Goal: Information Seeking & Learning: Learn about a topic

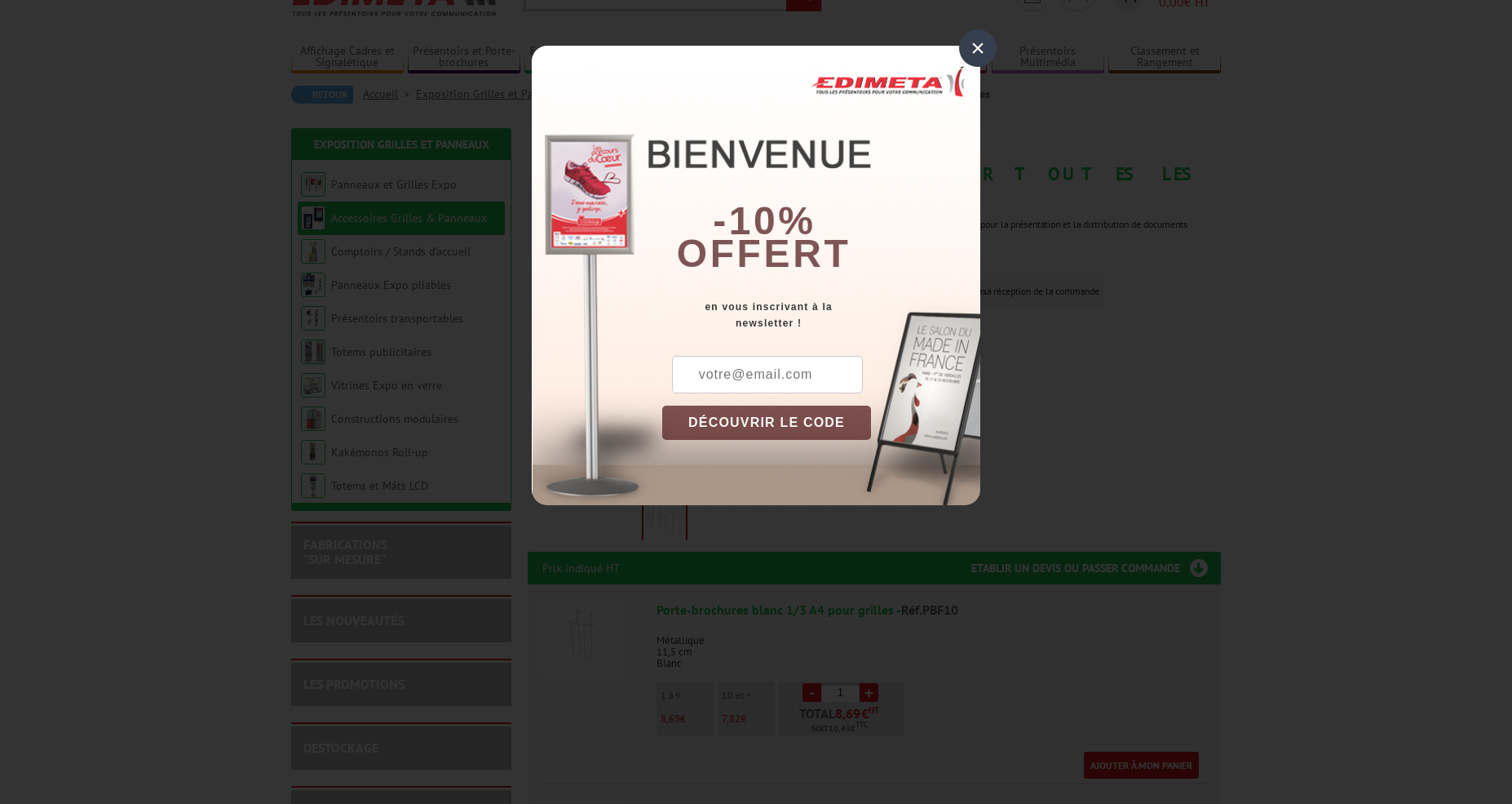
scroll to position [122, 0]
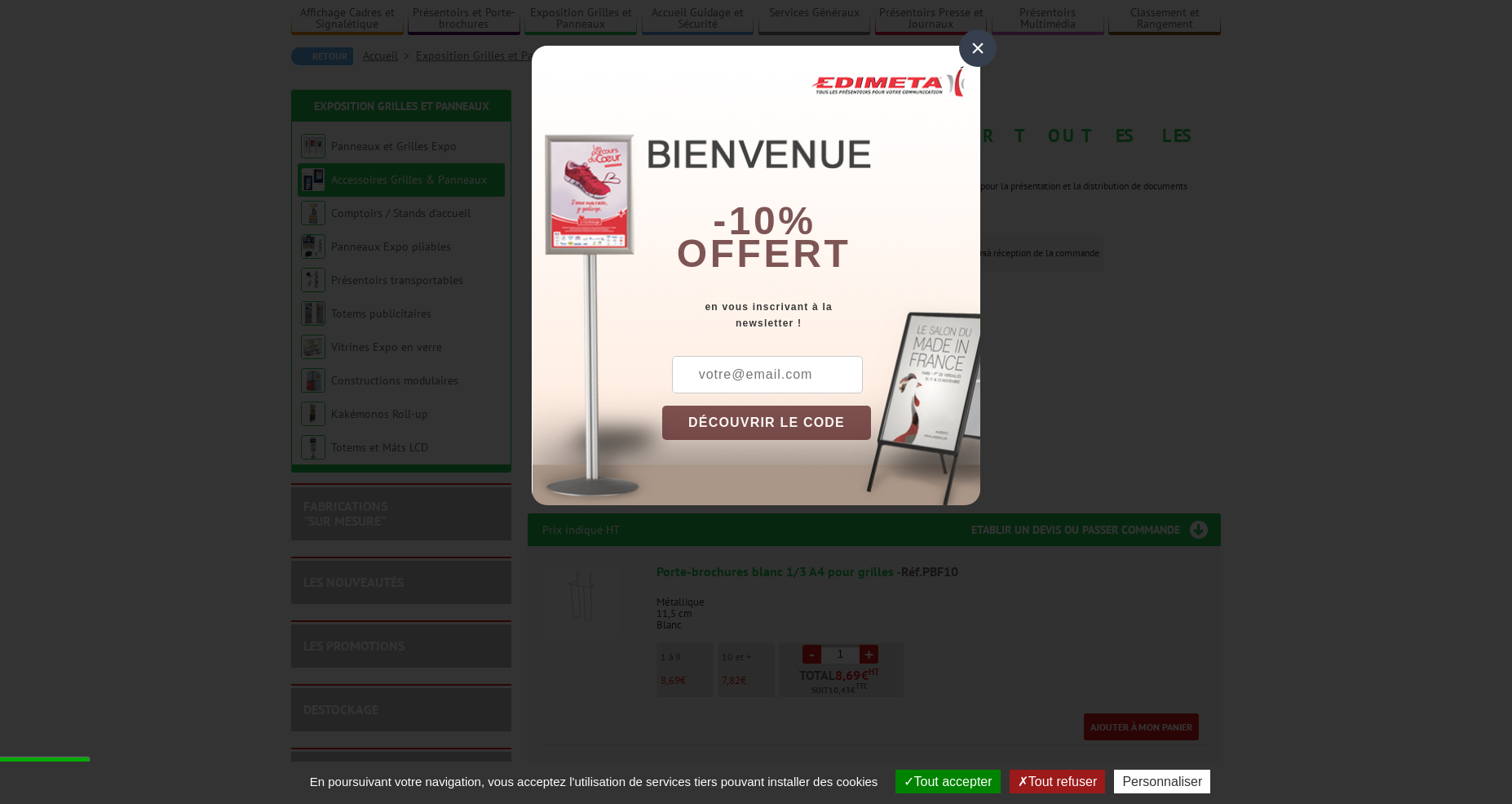
click at [984, 55] on div "×" at bounding box center [978, 48] width 38 height 38
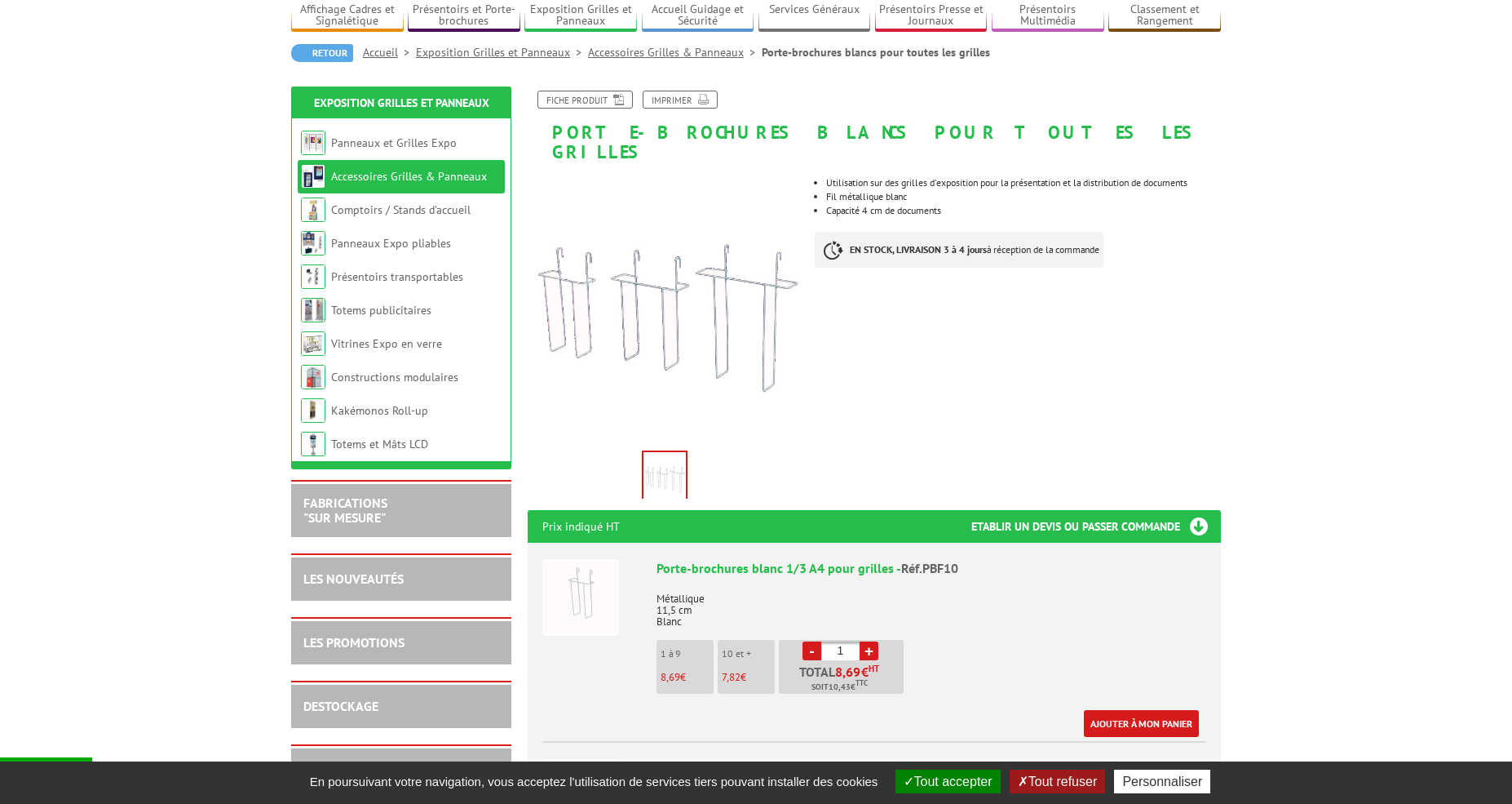
scroll to position [127, 0]
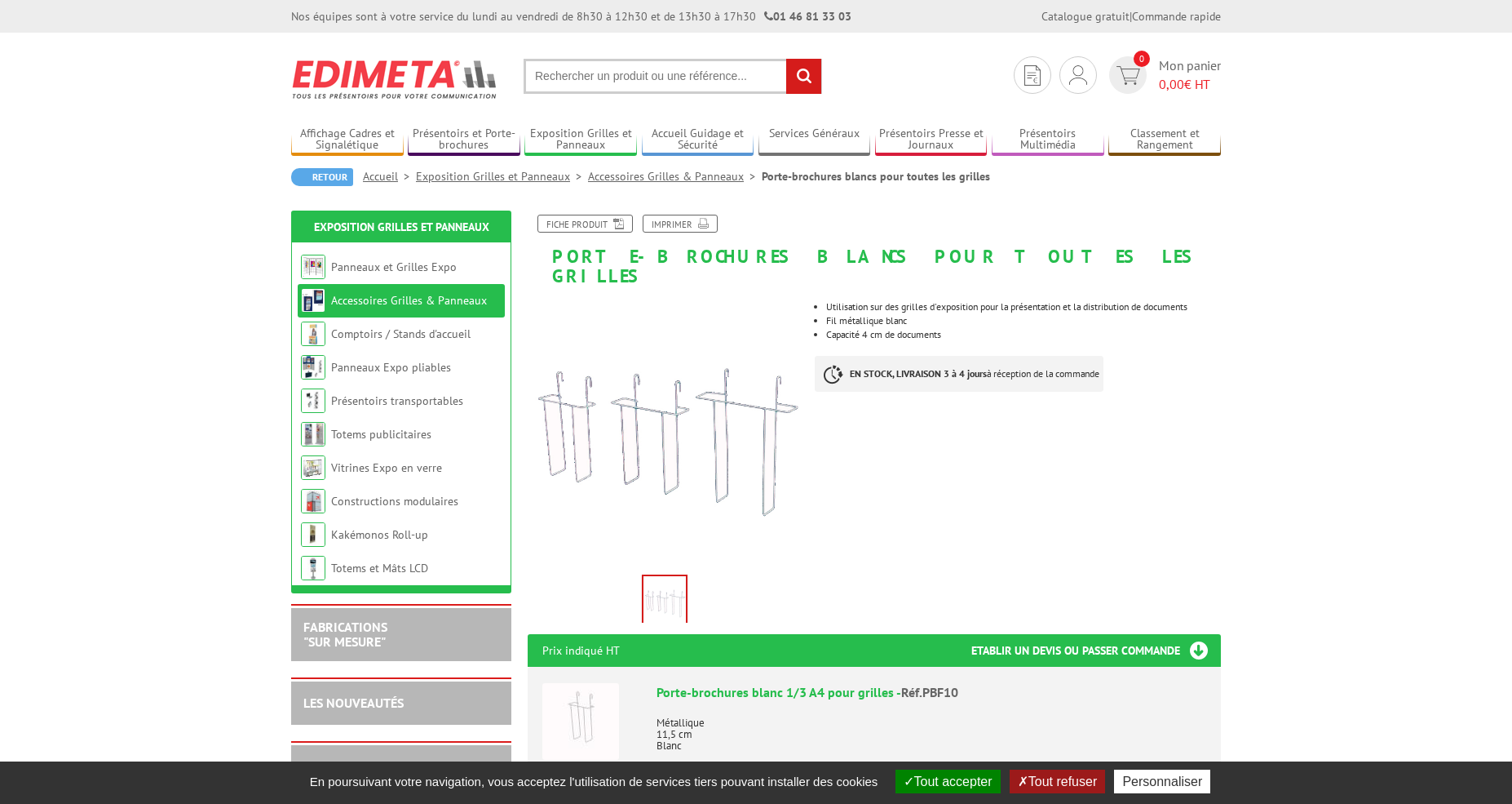
click at [587, 76] on input "text" at bounding box center [673, 75] width 299 height 35
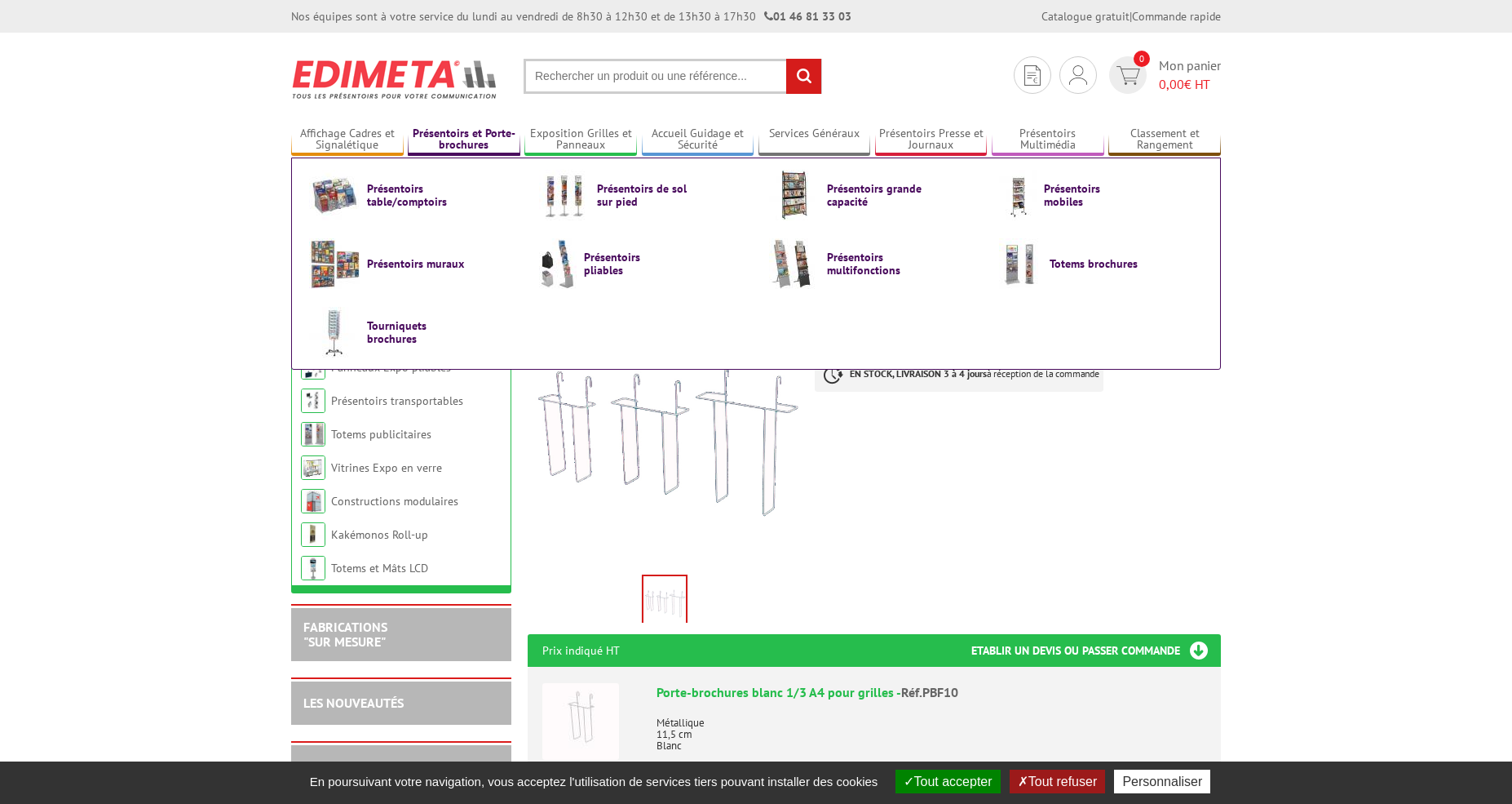
click at [460, 144] on link "Présentoirs et Porte-brochures" at bounding box center [463, 139] width 112 height 27
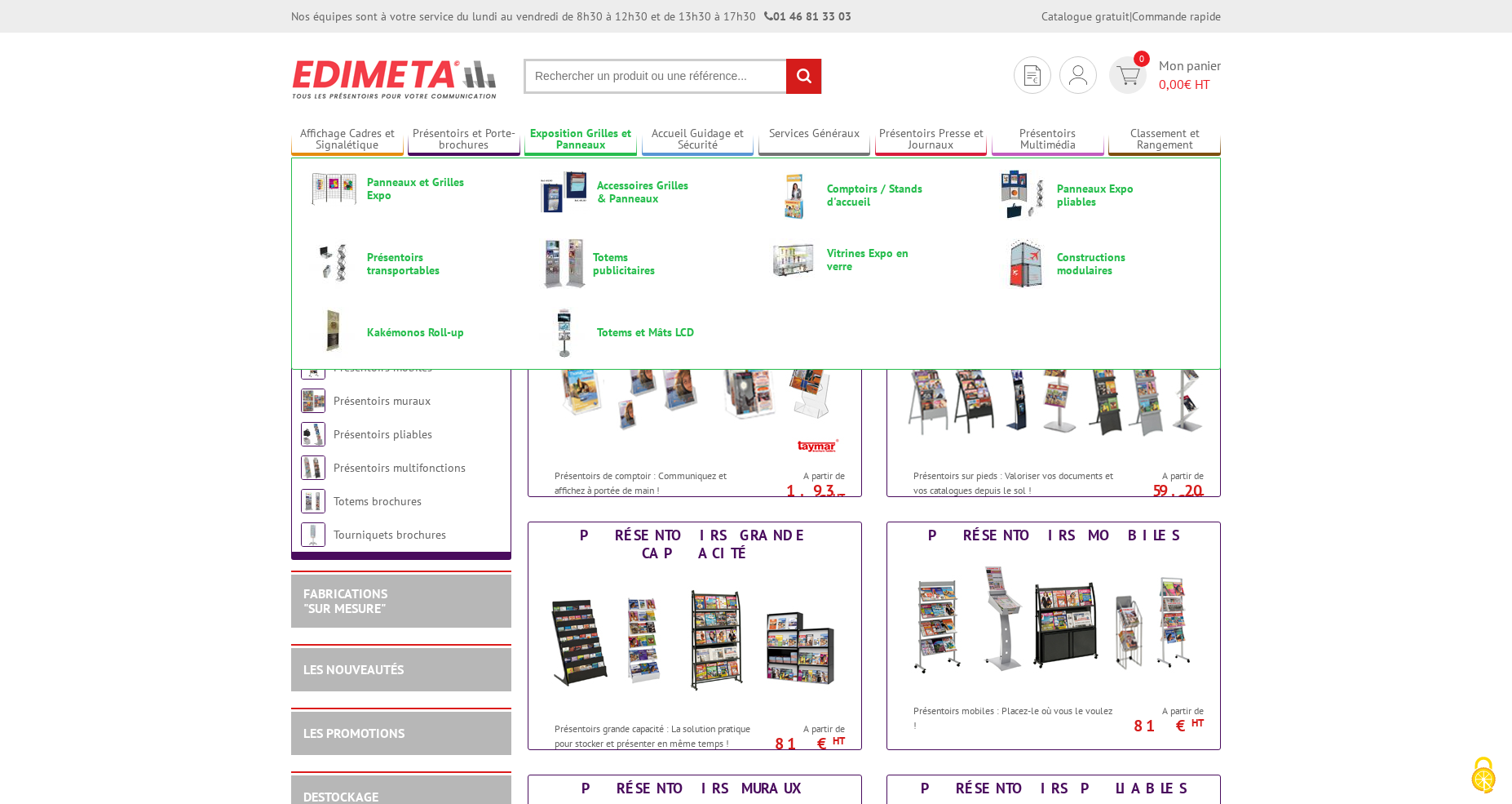
click at [582, 131] on link "Exposition Grilles et Panneaux" at bounding box center [580, 139] width 112 height 27
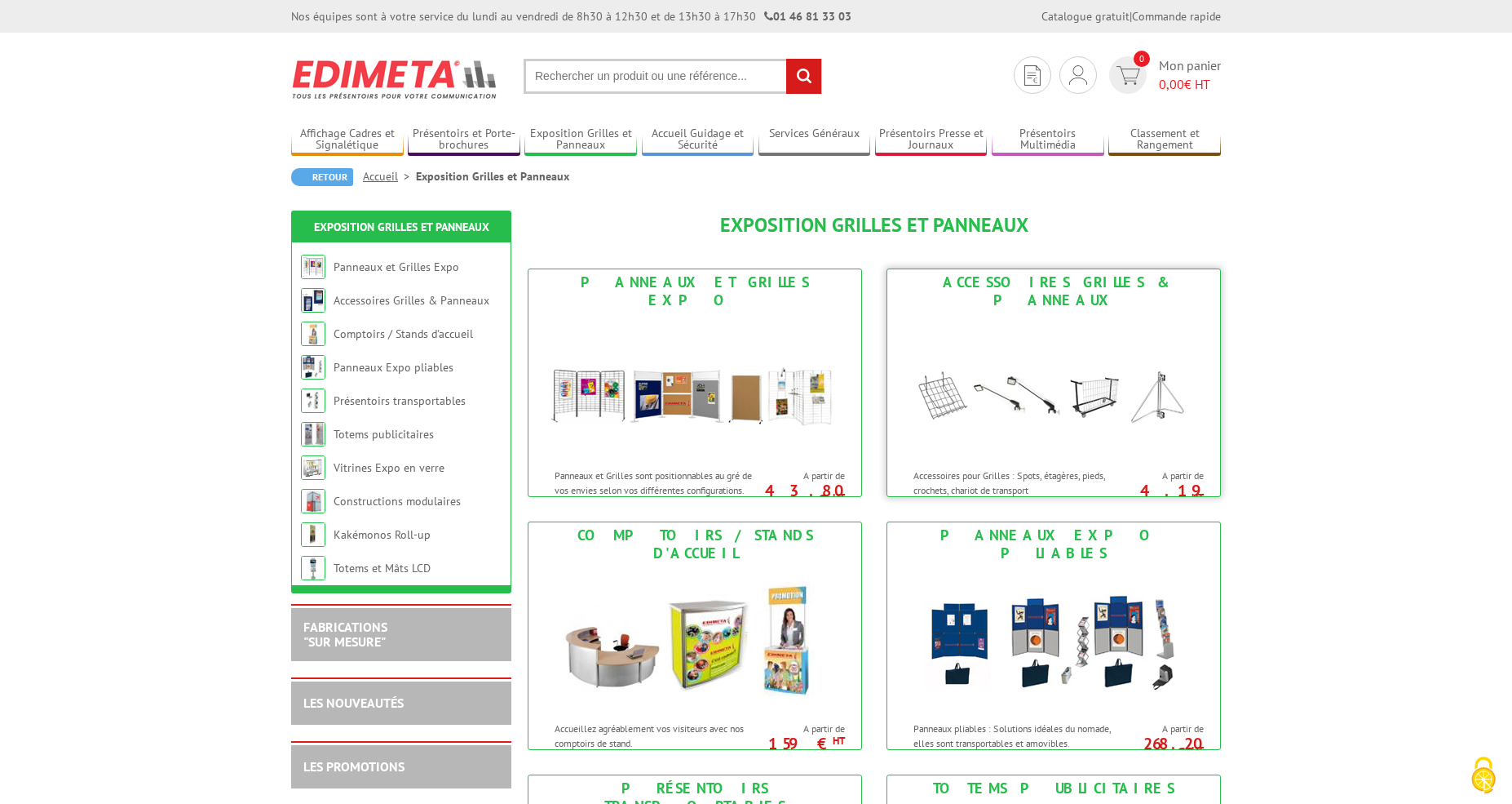
click at [1146, 378] on img at bounding box center [1053, 386] width 301 height 147
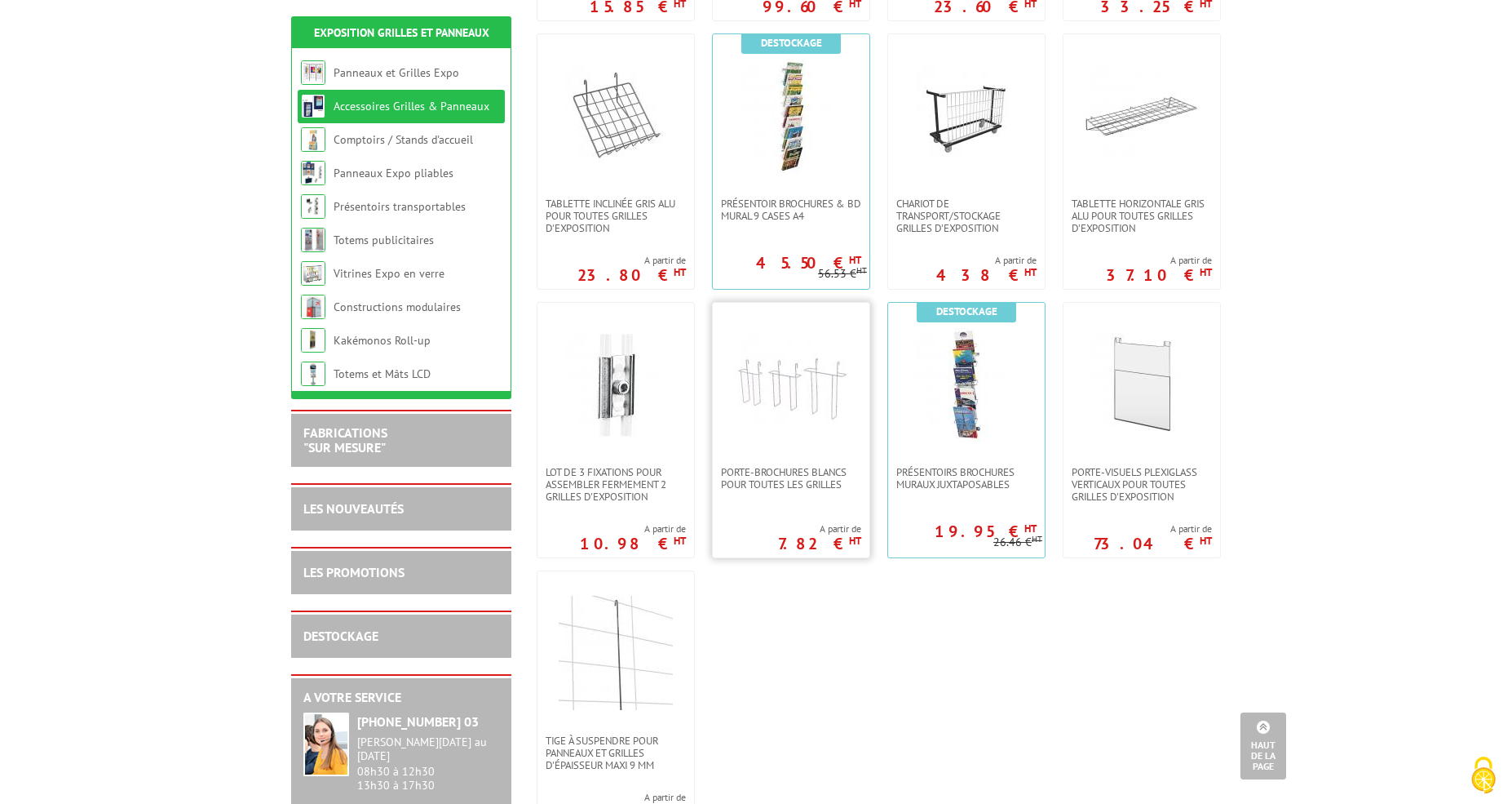
scroll to position [851, 0]
click at [568, 147] on img at bounding box center [615, 114] width 114 height 114
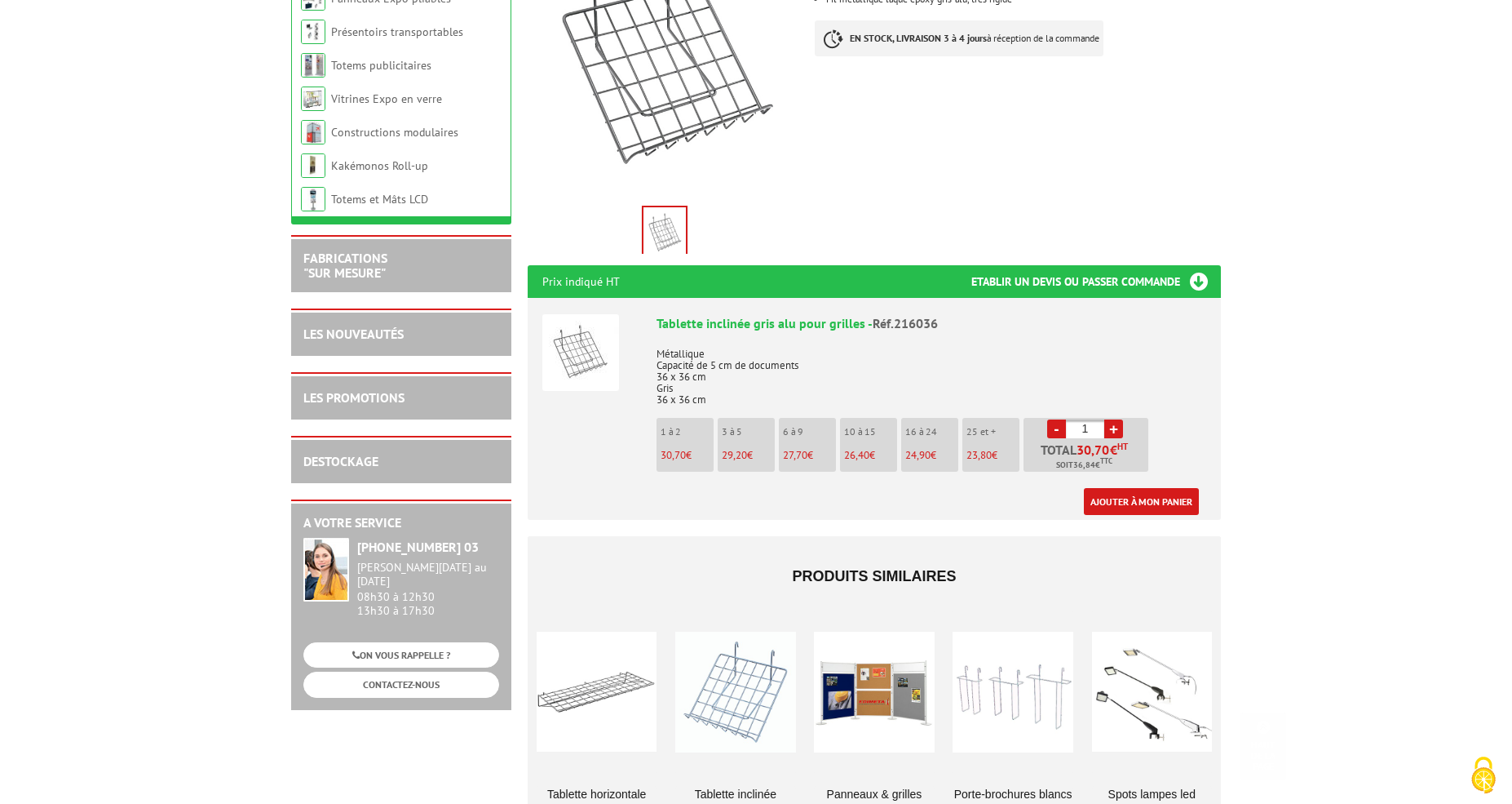
scroll to position [435, 0]
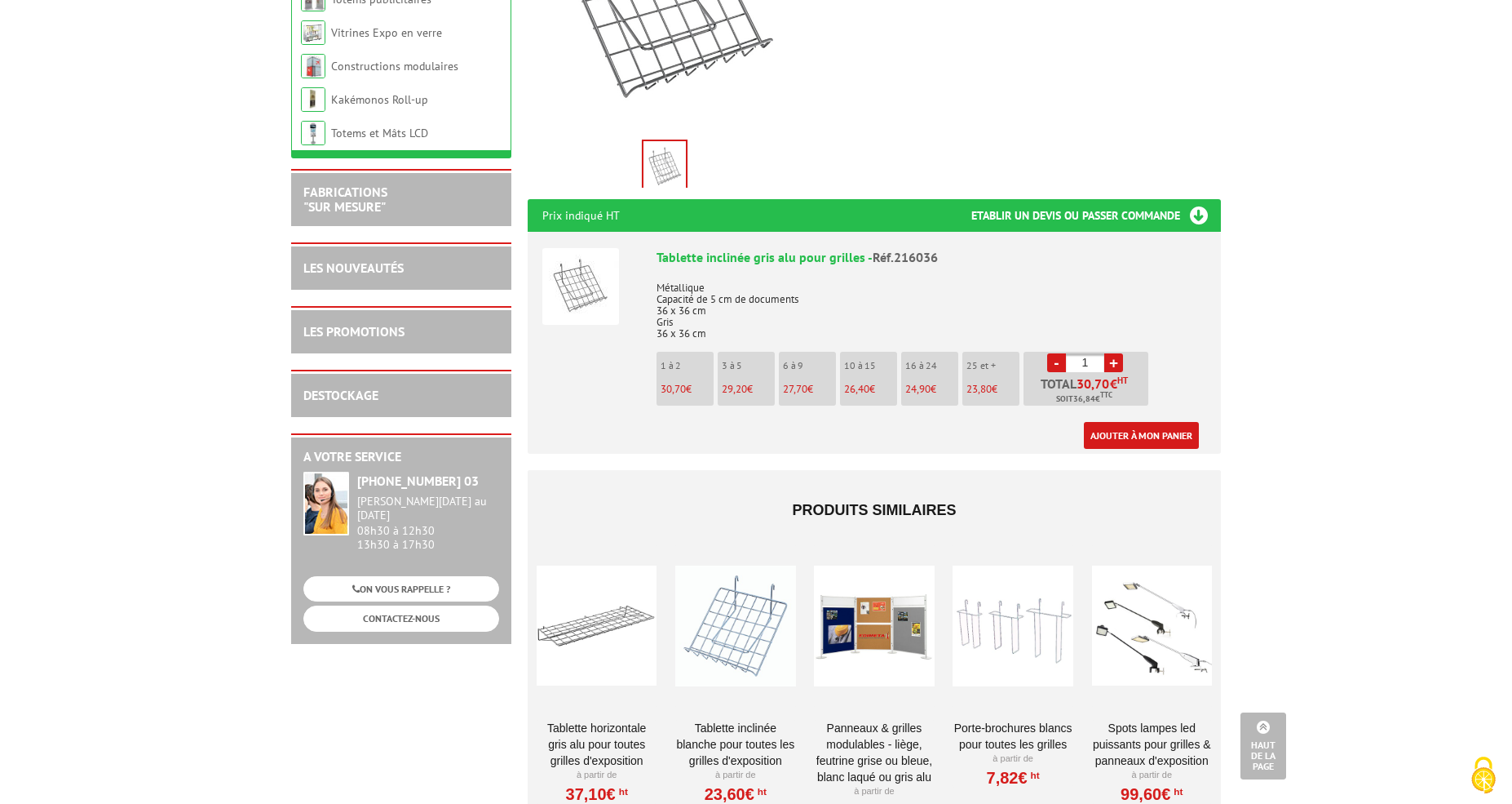
click at [722, 607] on div at bounding box center [735, 625] width 120 height 163
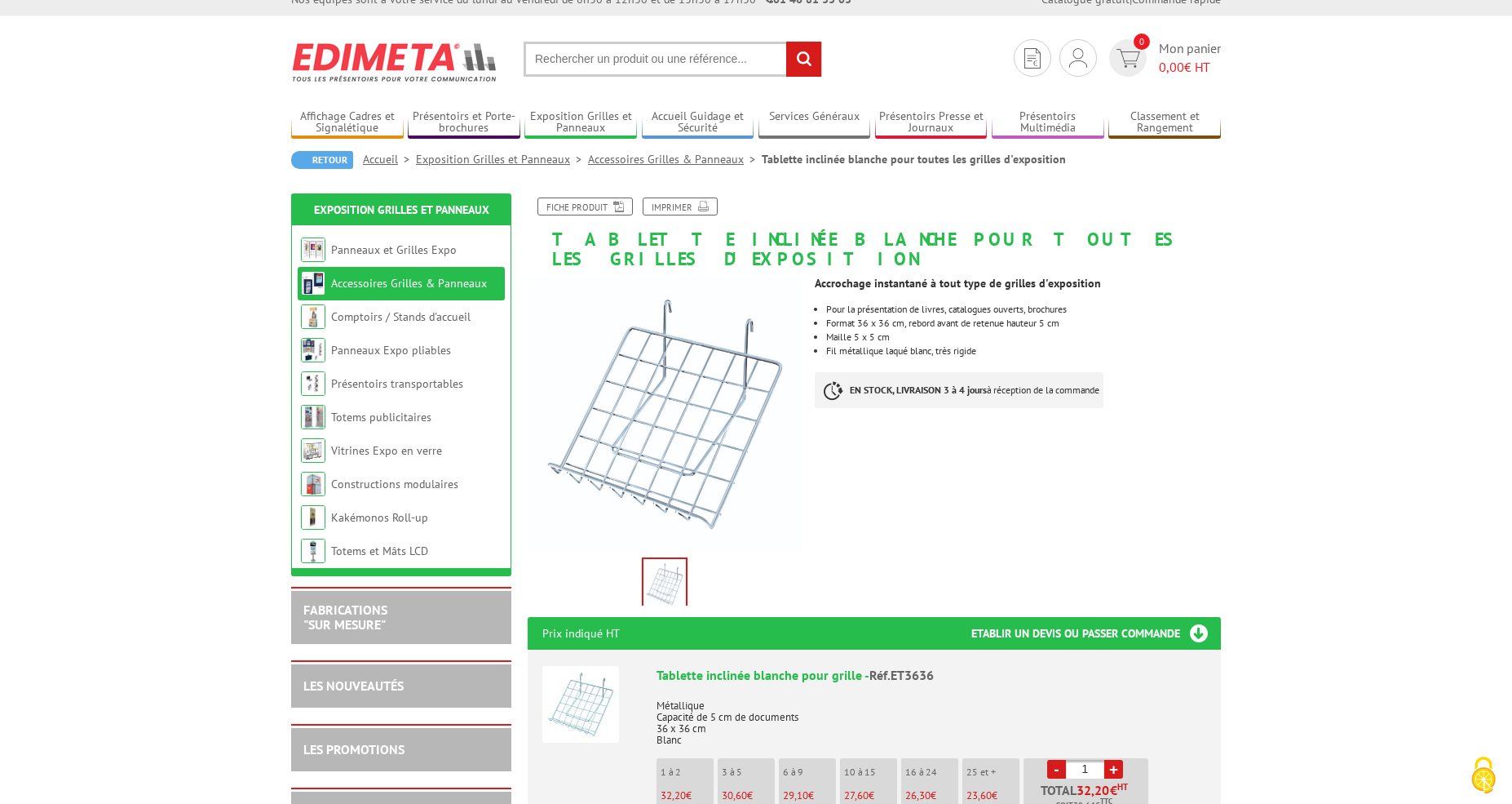
scroll to position [10, 0]
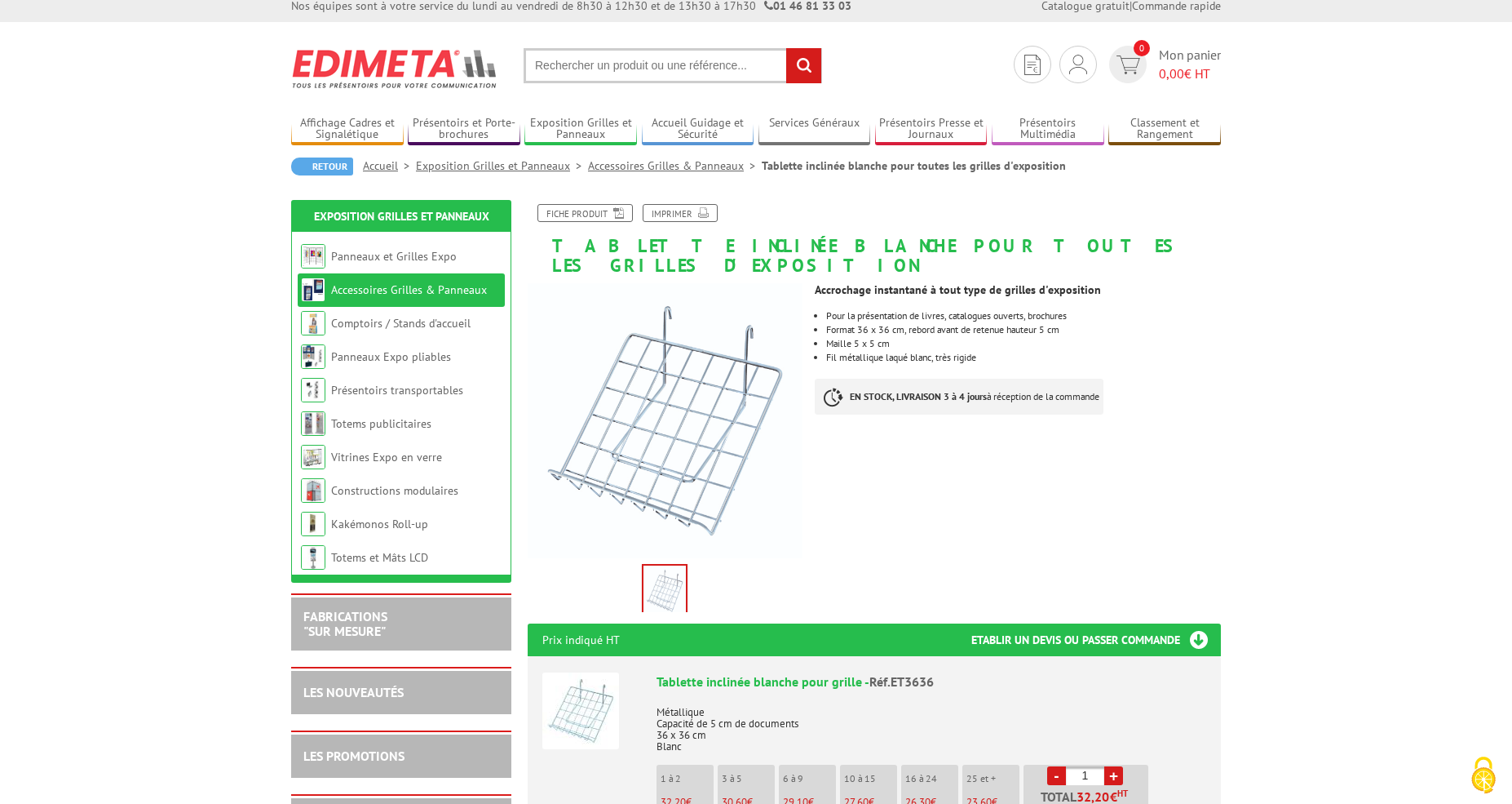
click at [602, 159] on link "Accessoires Grilles & Panneaux" at bounding box center [675, 166] width 173 height 15
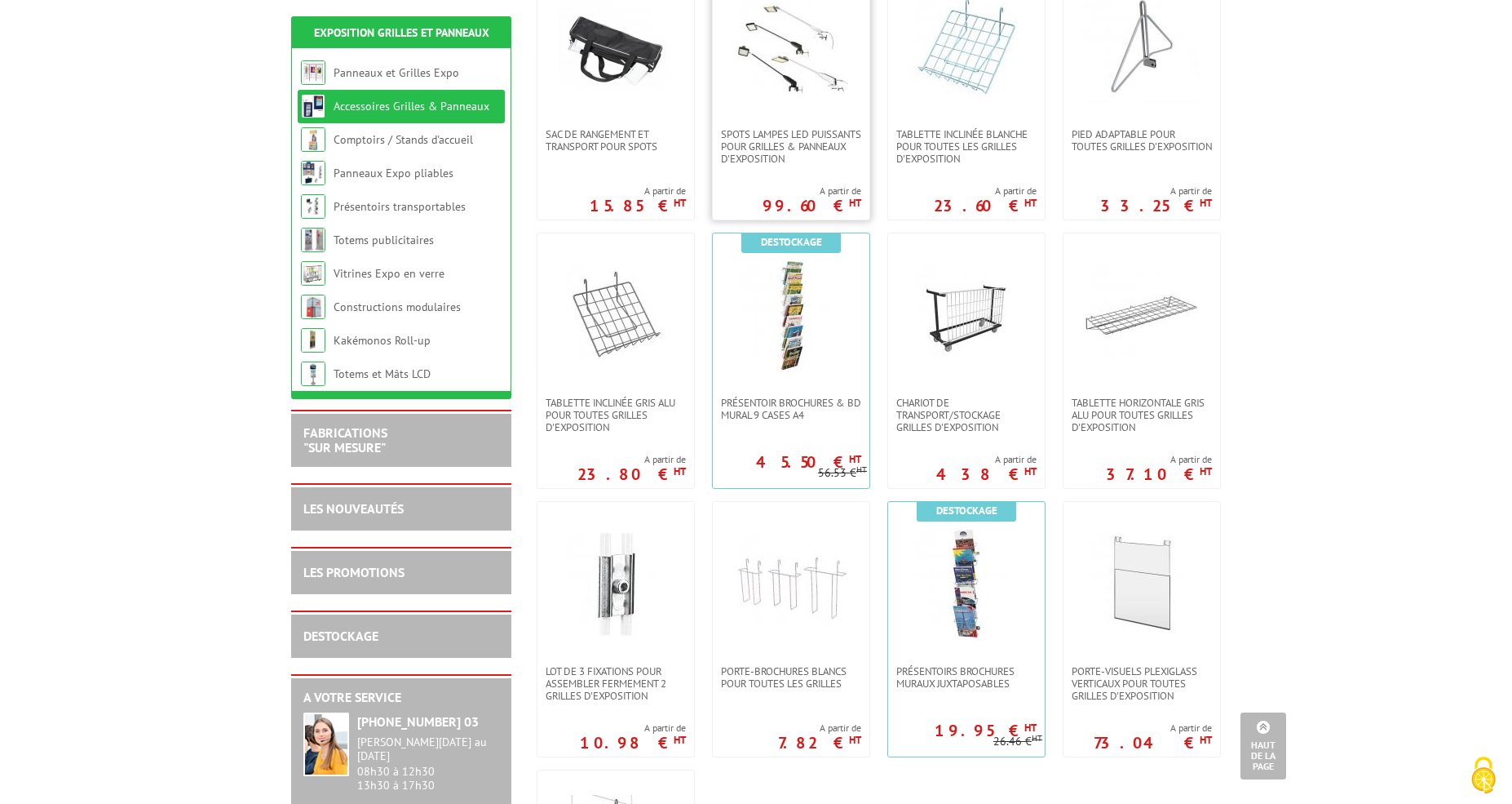
scroll to position [659, 0]
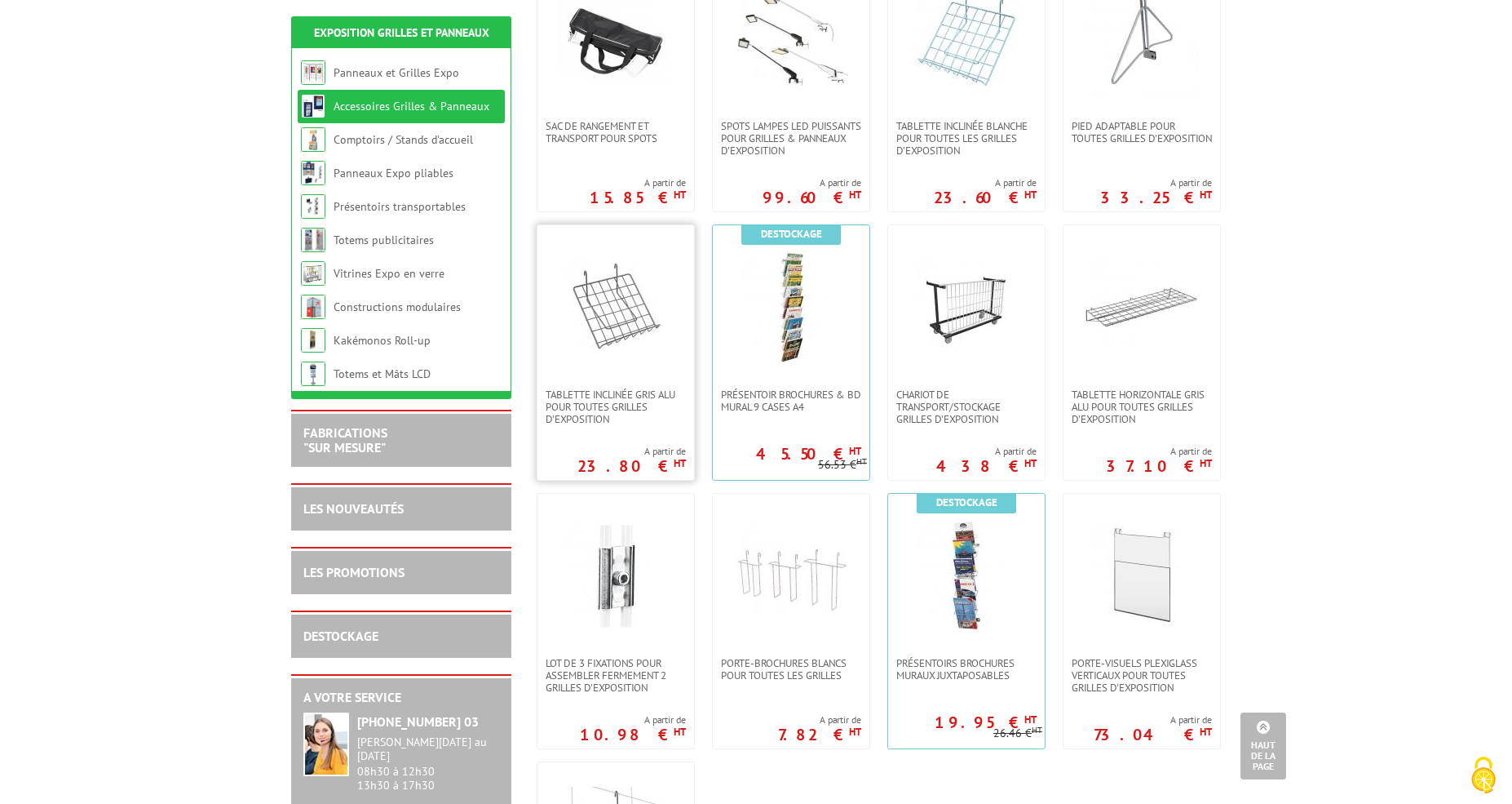
click at [642, 341] on img at bounding box center [615, 306] width 114 height 114
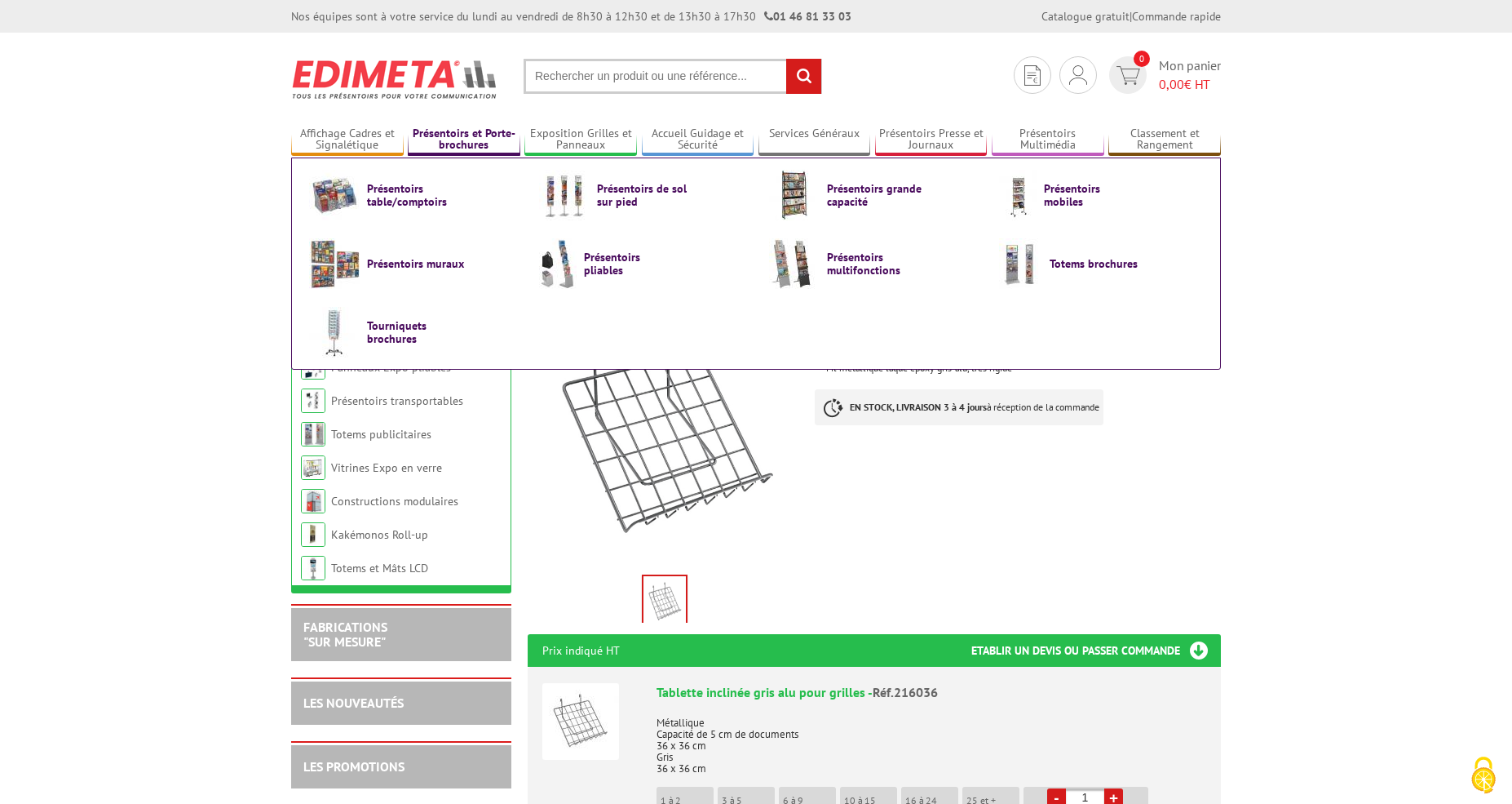
click at [484, 146] on link "Présentoirs et Porte-brochures" at bounding box center [463, 139] width 112 height 27
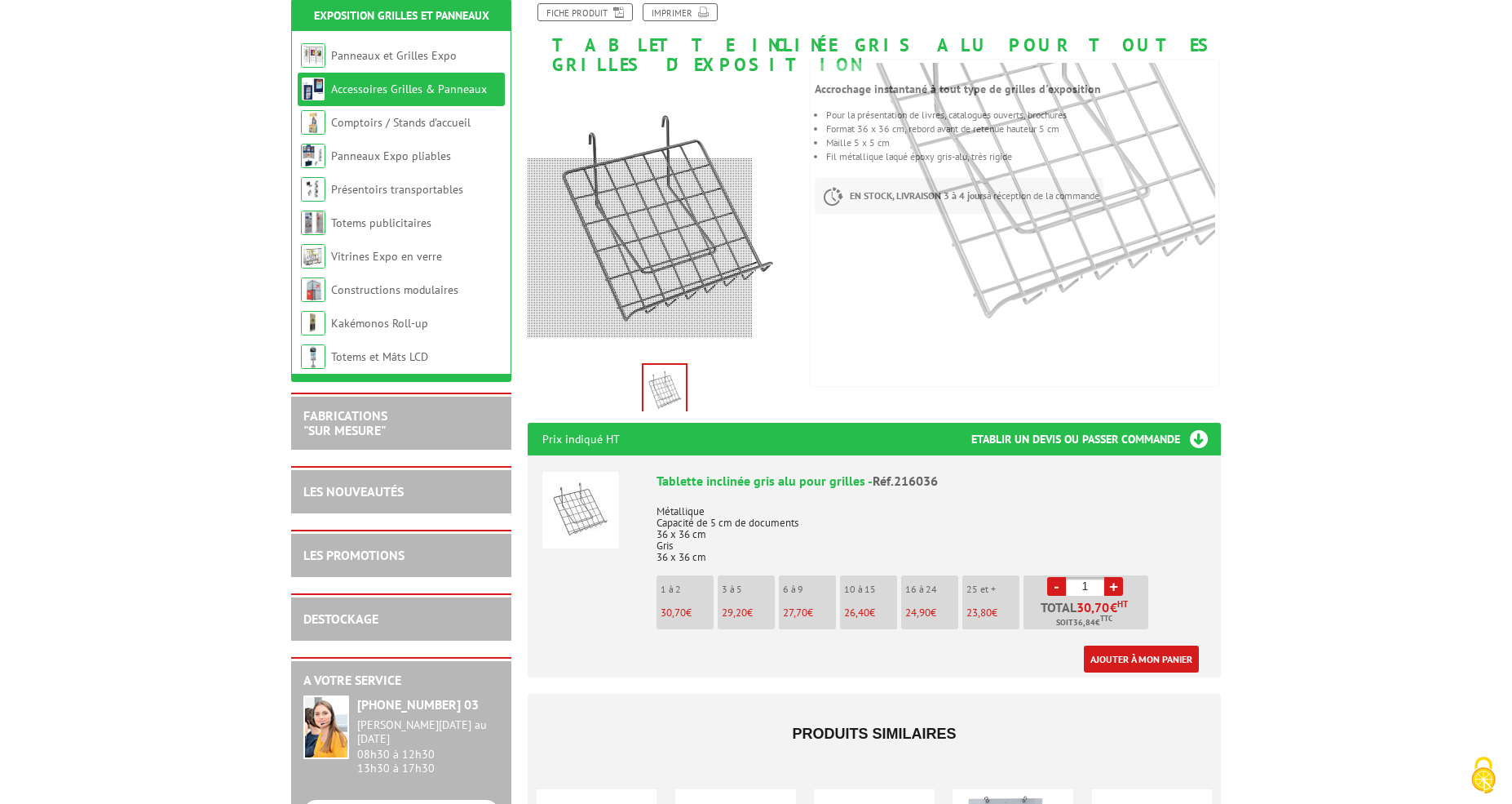
scroll to position [226, 0]
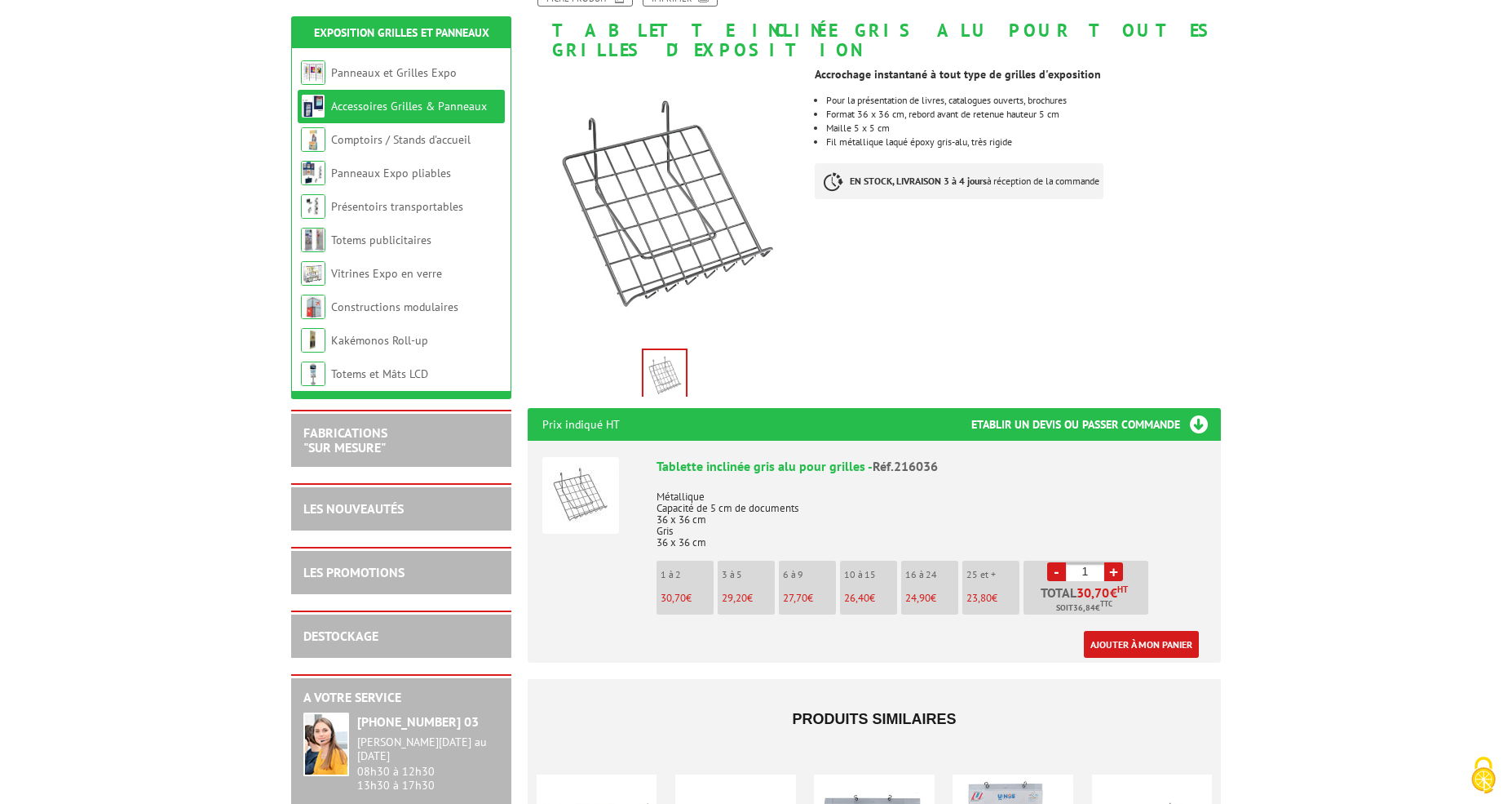
click at [1120, 563] on link "+" at bounding box center [1114, 572] width 19 height 19
click at [1117, 563] on link "+" at bounding box center [1114, 572] width 19 height 19
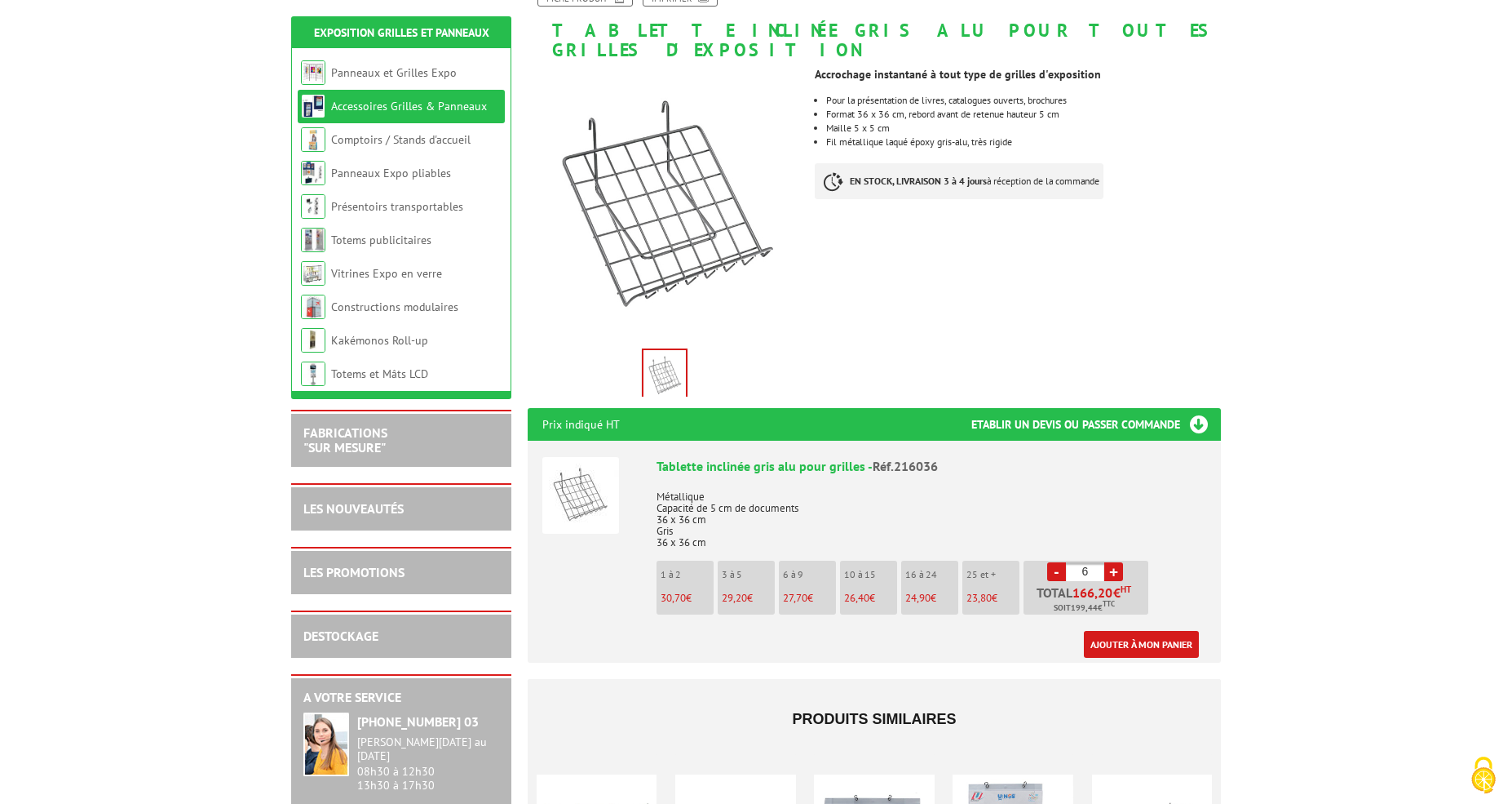
click at [1117, 563] on link "+" at bounding box center [1114, 572] width 19 height 19
type input "8"
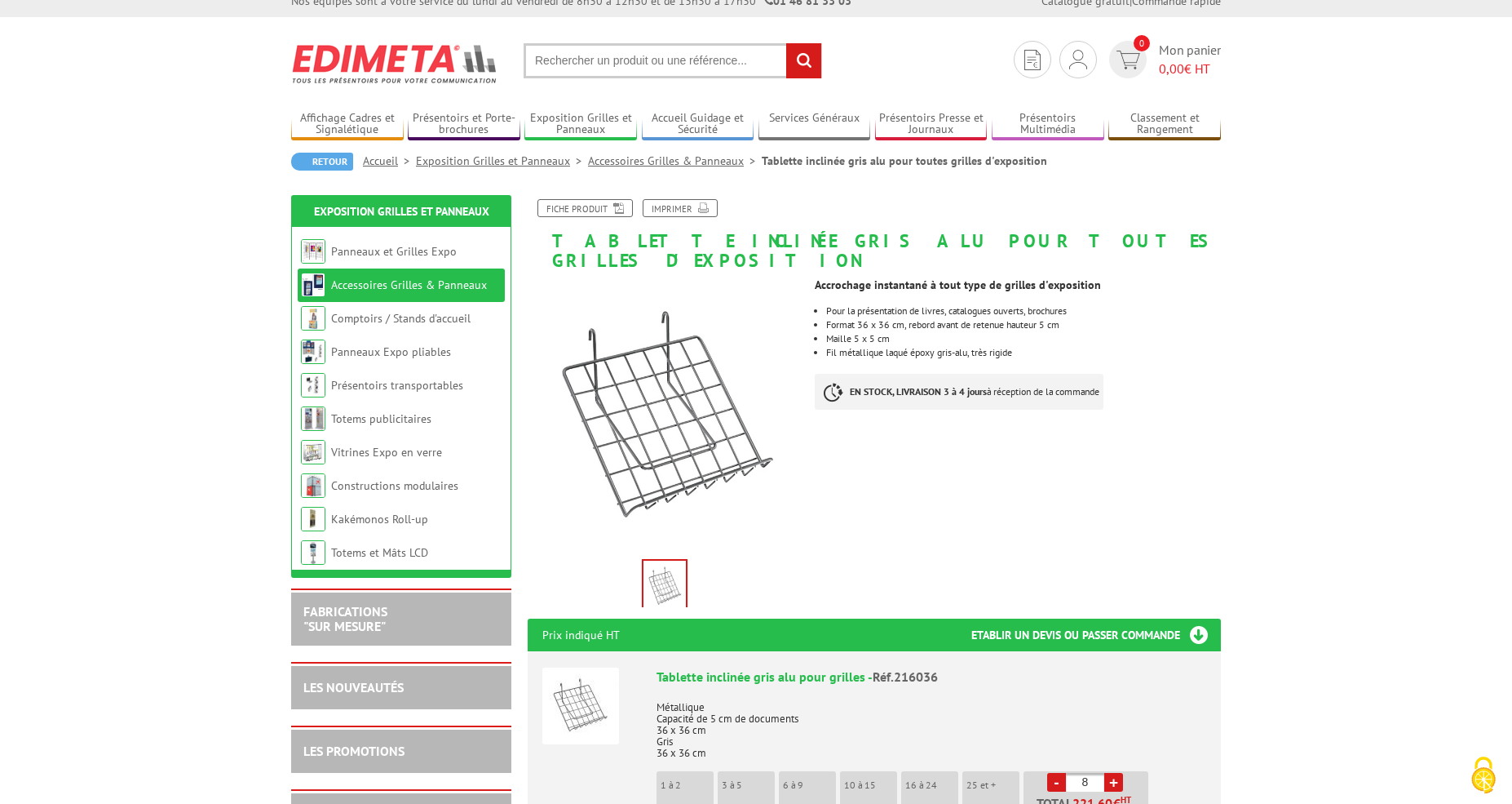
scroll to position [16, 0]
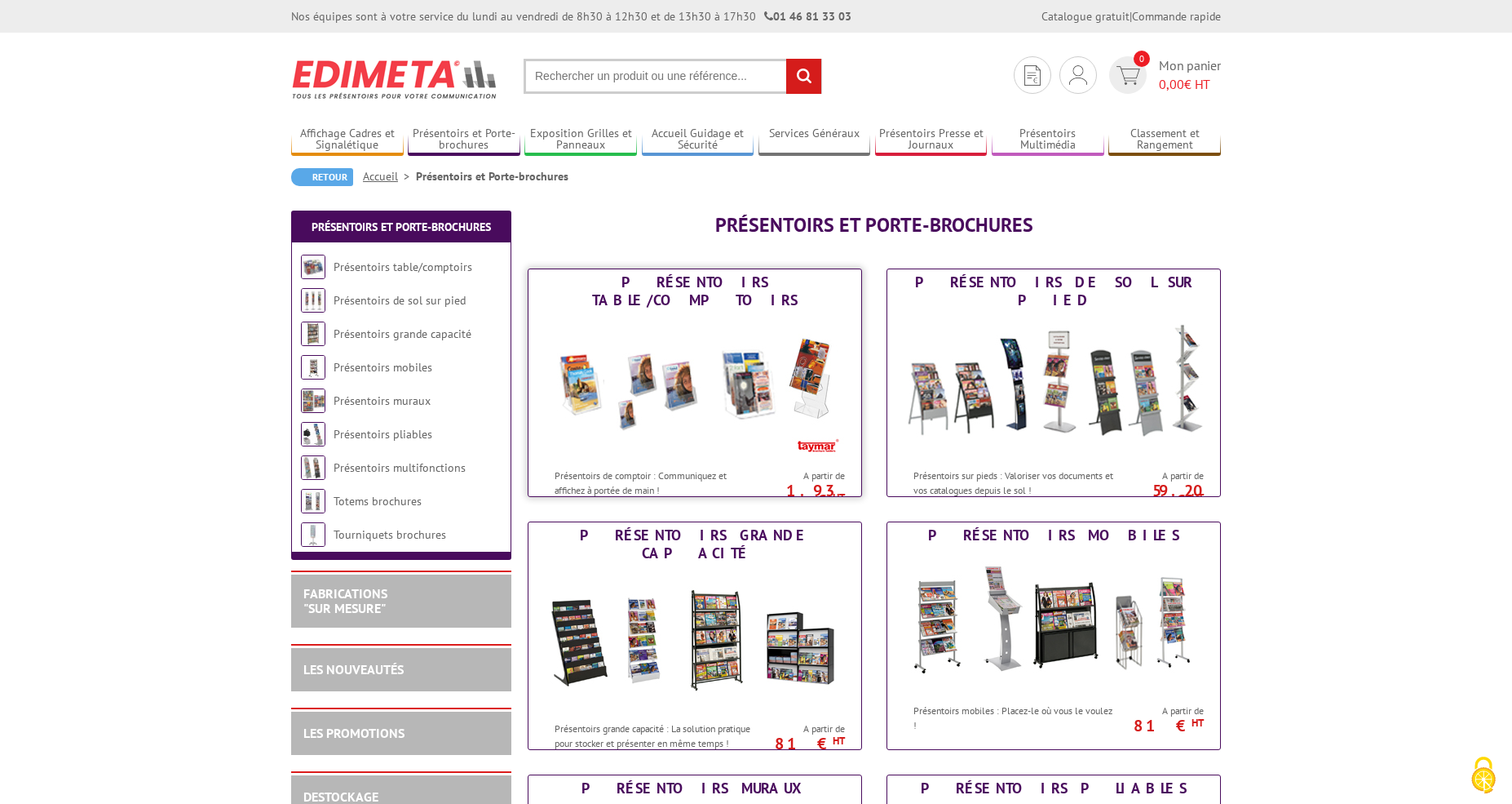
click at [679, 313] on img at bounding box center [694, 386] width 301 height 147
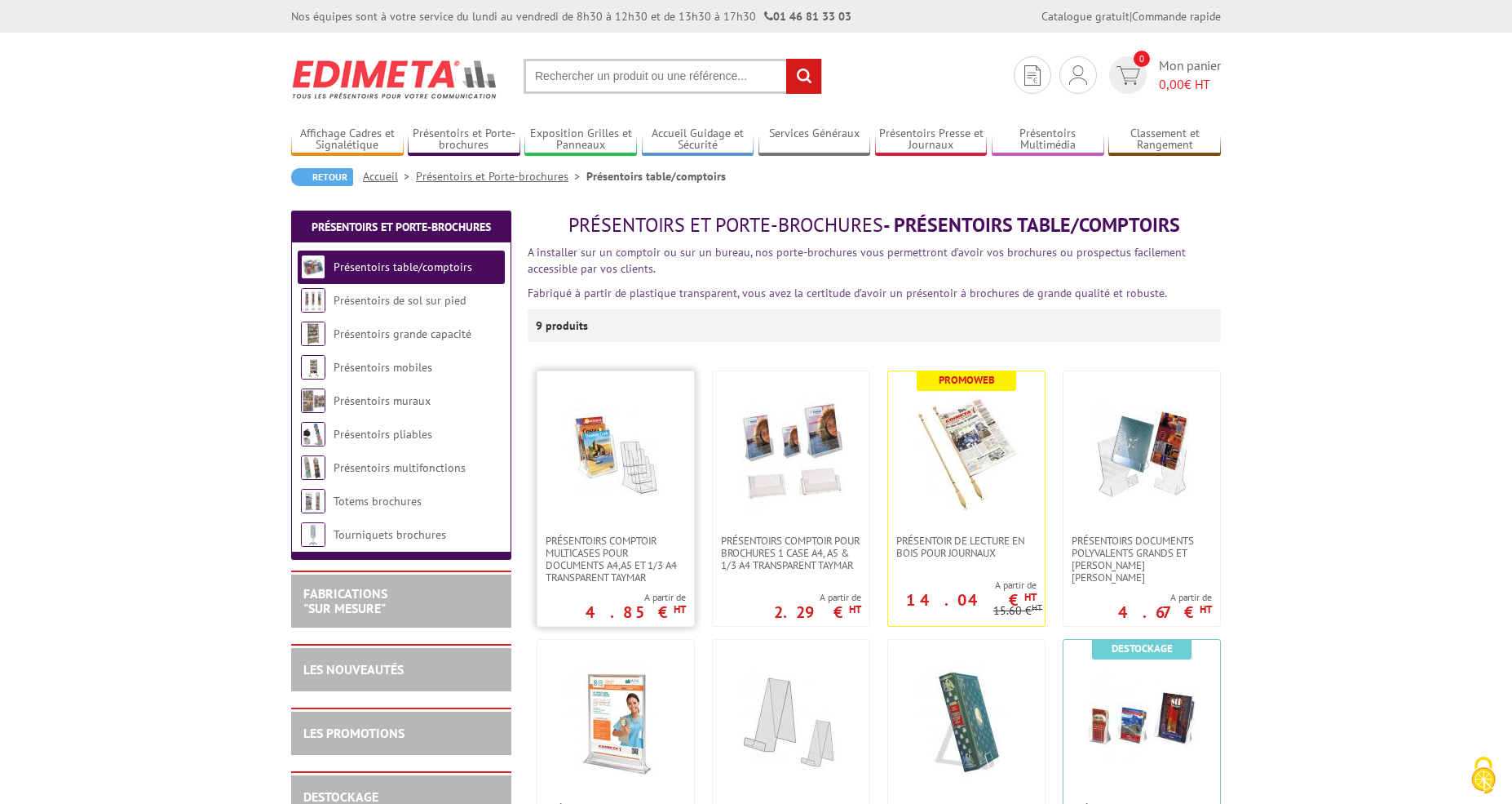
click at [607, 483] on img at bounding box center [615, 452] width 114 height 114
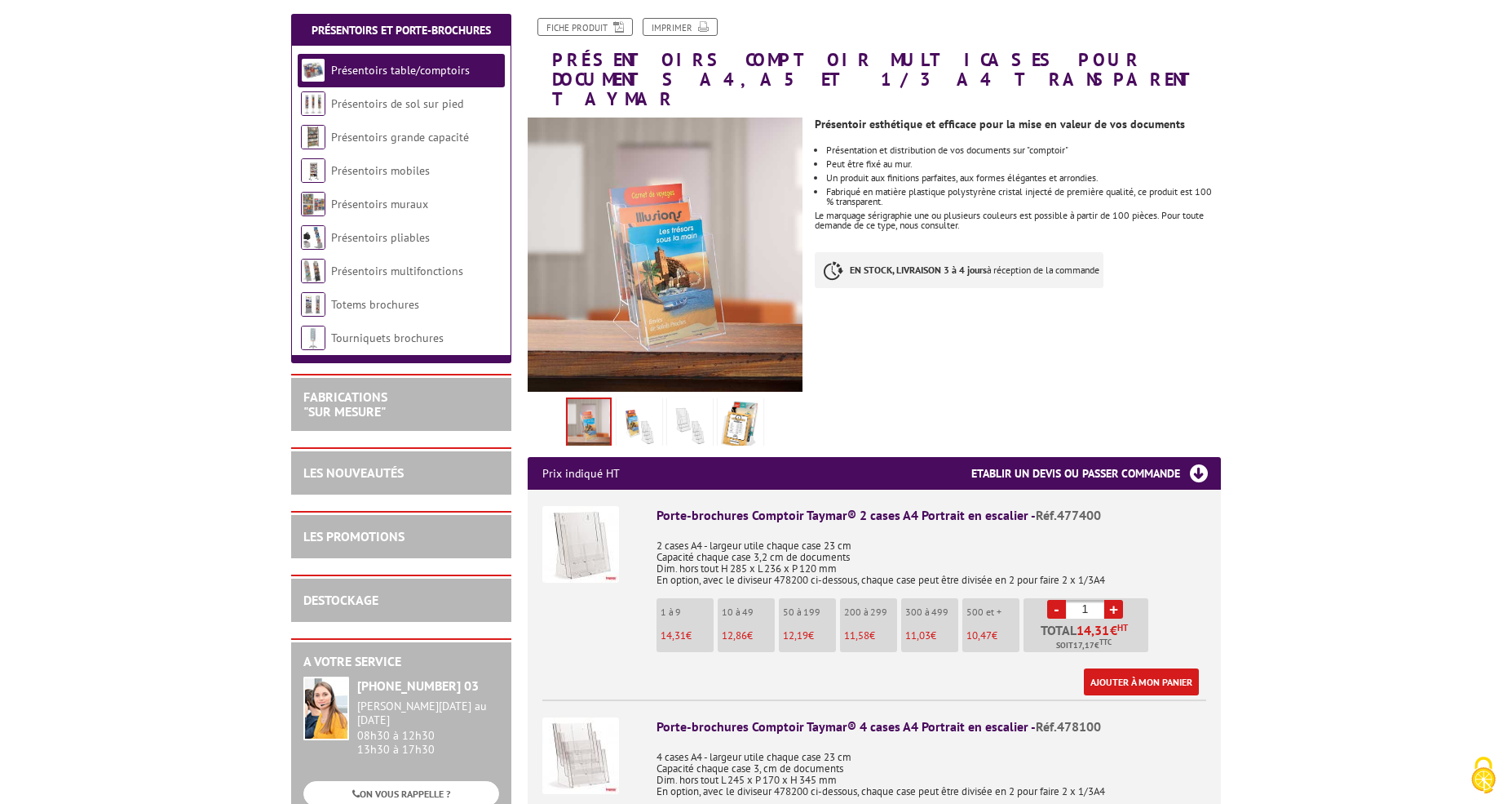
scroll to position [201, 0]
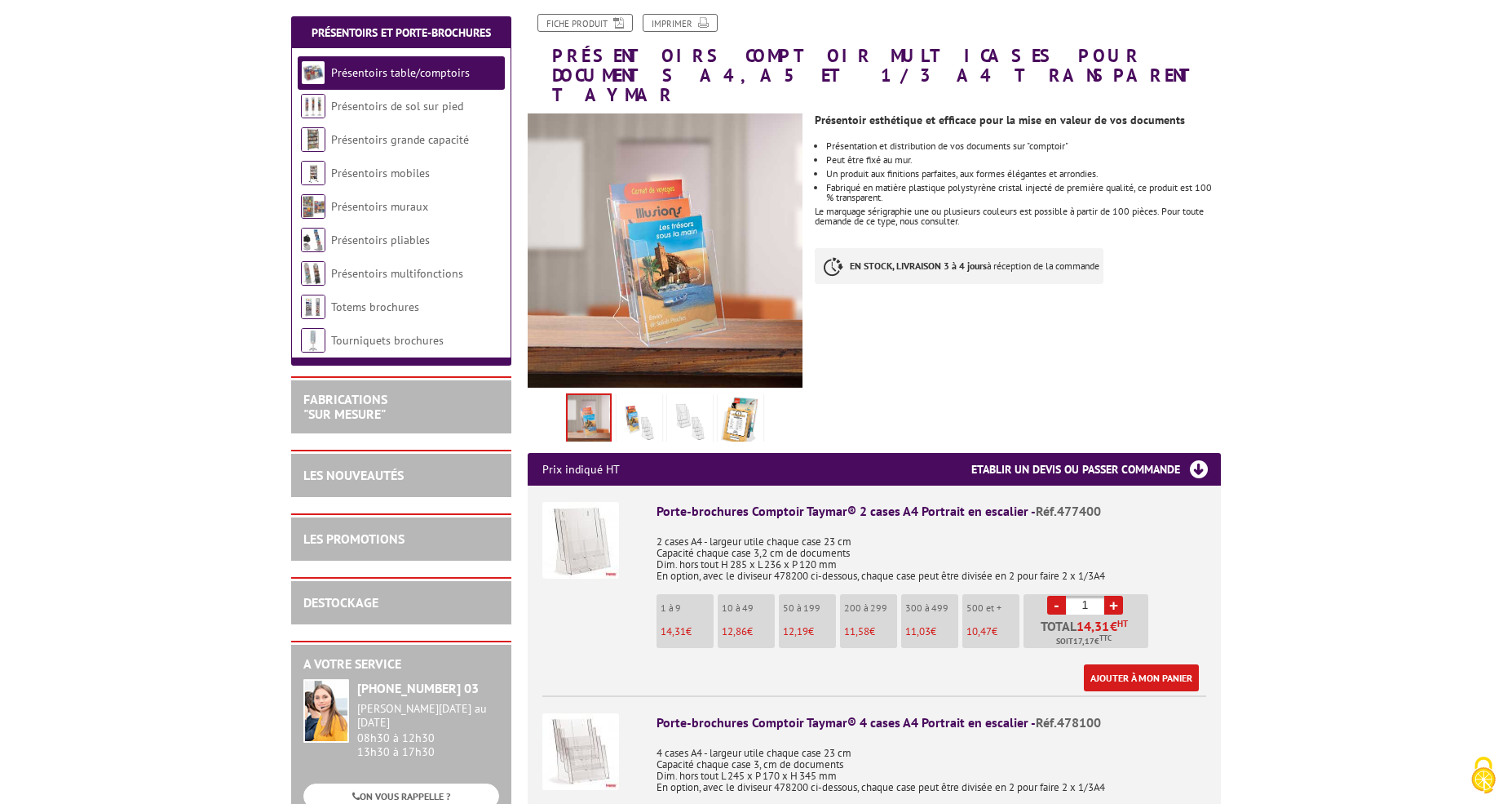
click at [639, 406] on img at bounding box center [640, 422] width 40 height 51
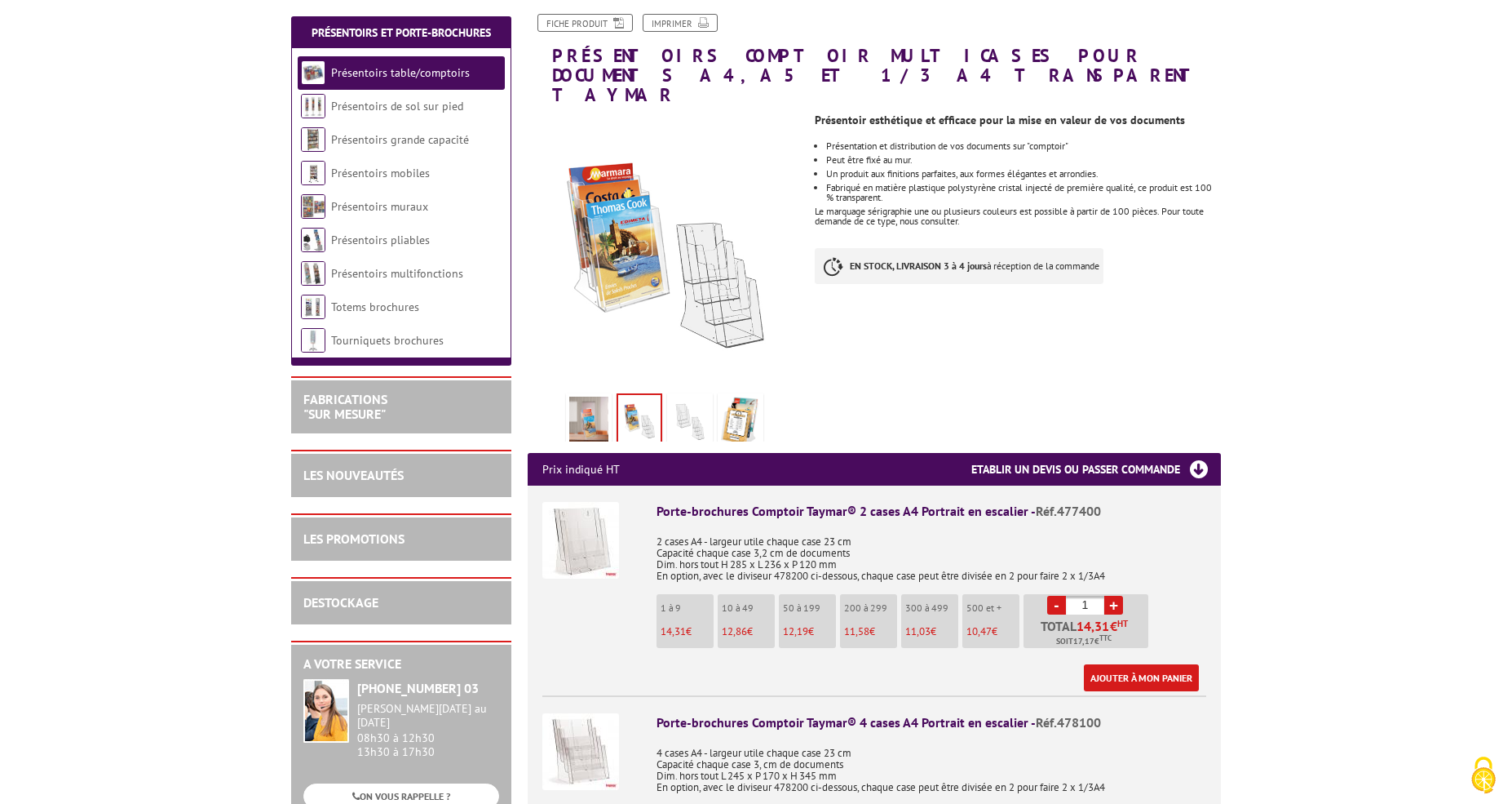
click at [685, 403] on img at bounding box center [691, 422] width 40 height 51
click at [736, 400] on img at bounding box center [740, 422] width 40 height 51
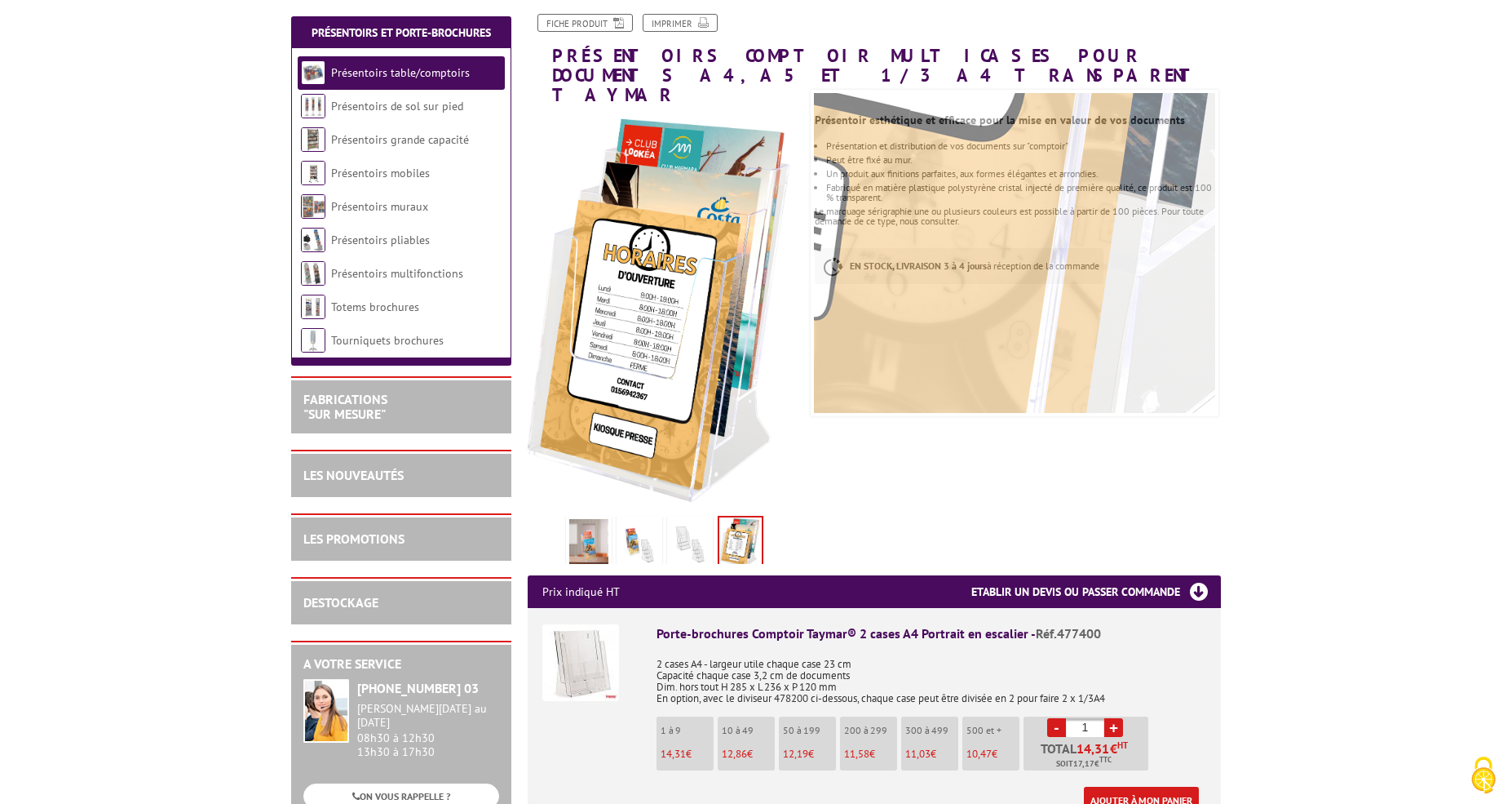
click at [576, 523] on img at bounding box center [589, 545] width 40 height 51
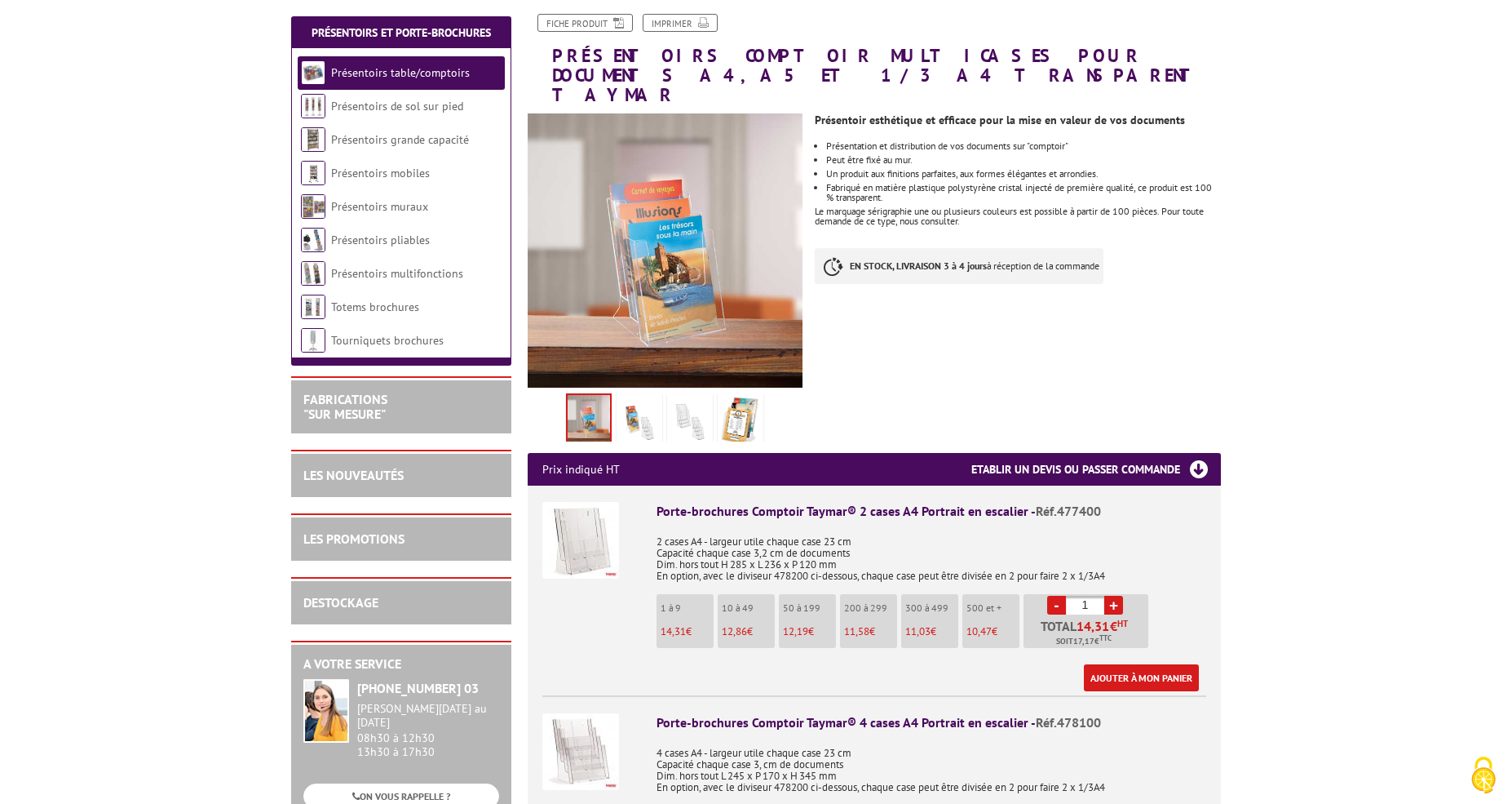
click at [639, 401] on img at bounding box center [640, 422] width 40 height 51
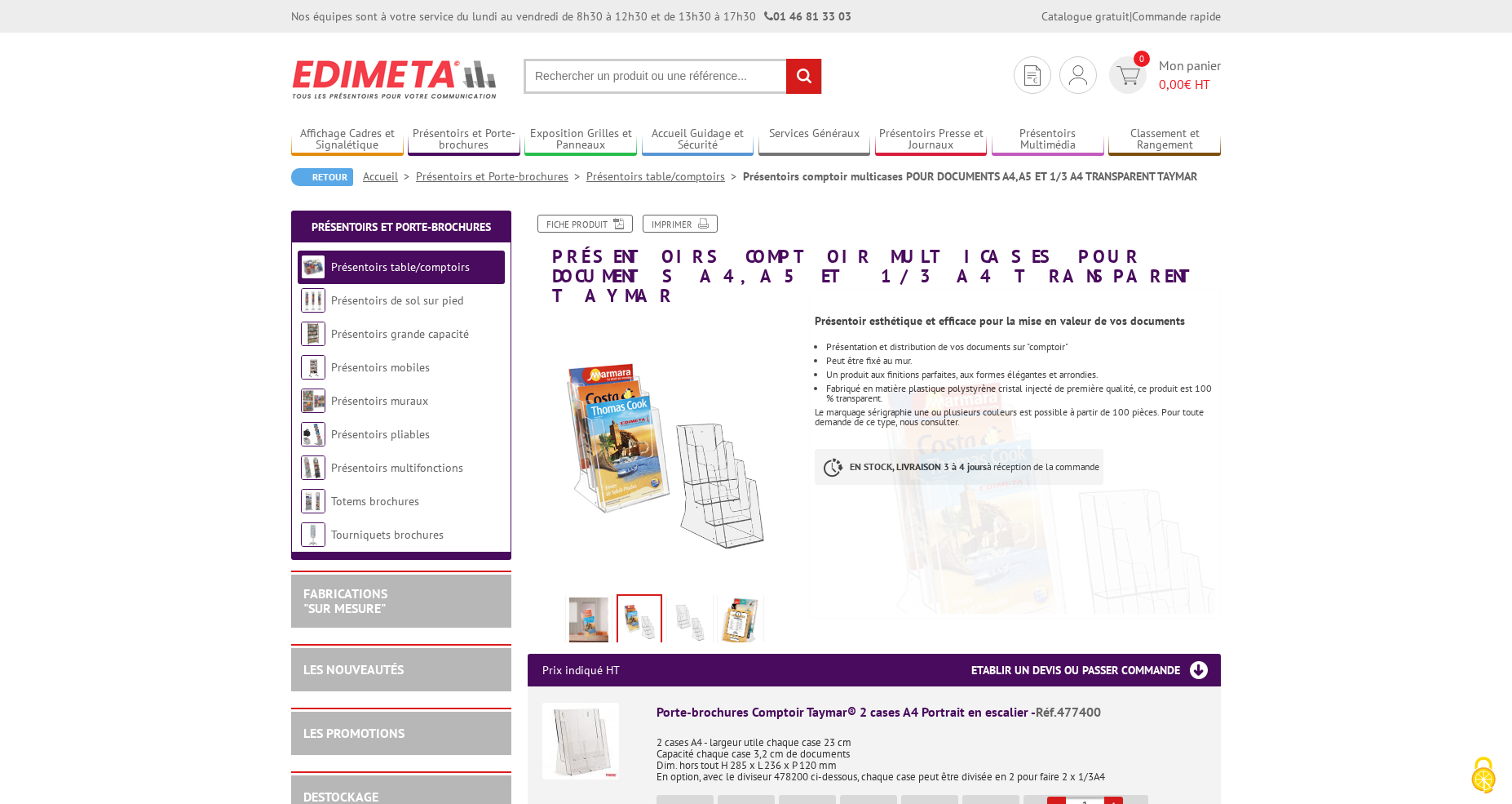
scroll to position [194, 0]
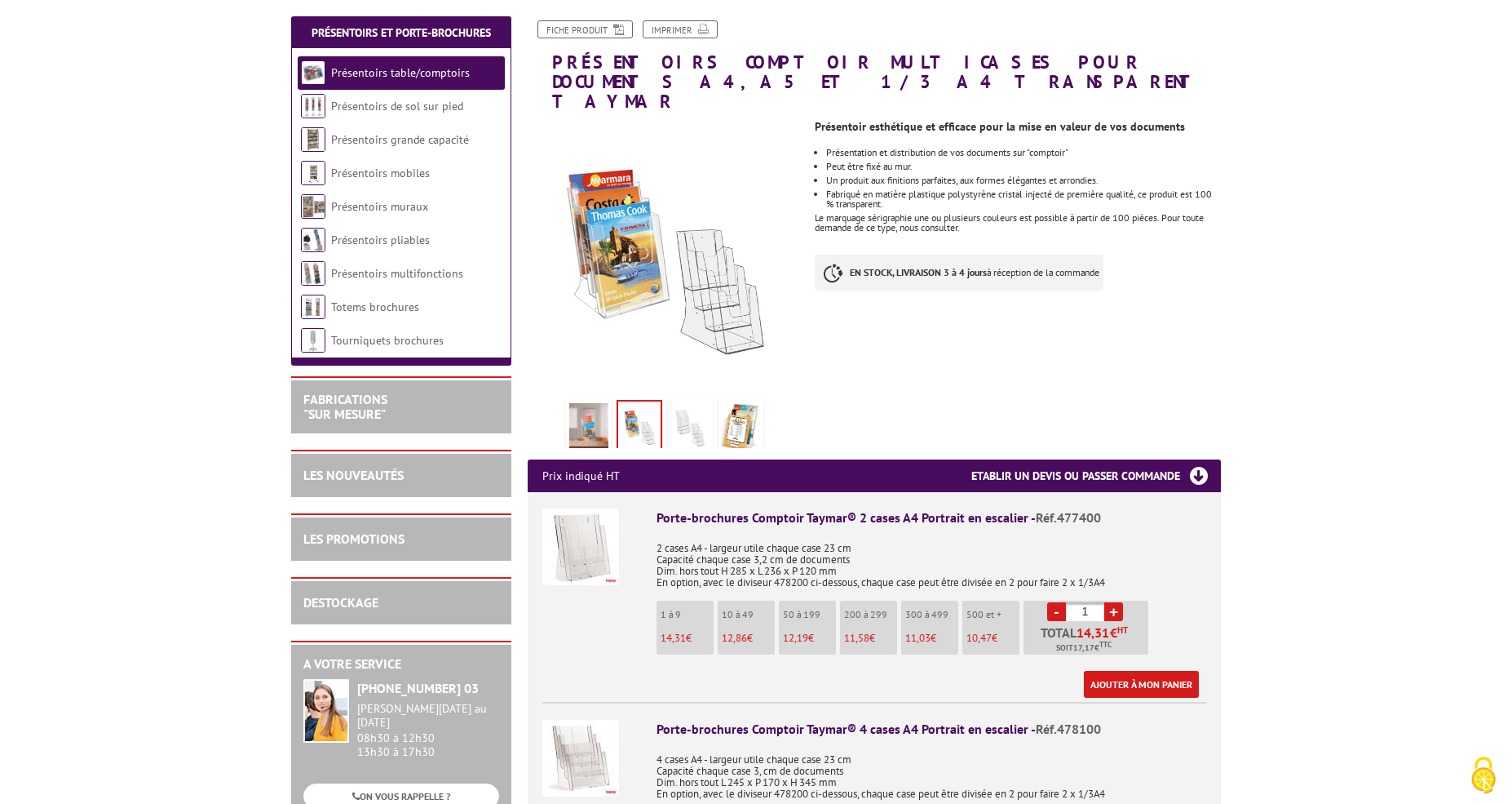
click at [583, 553] on img at bounding box center [580, 546] width 76 height 76
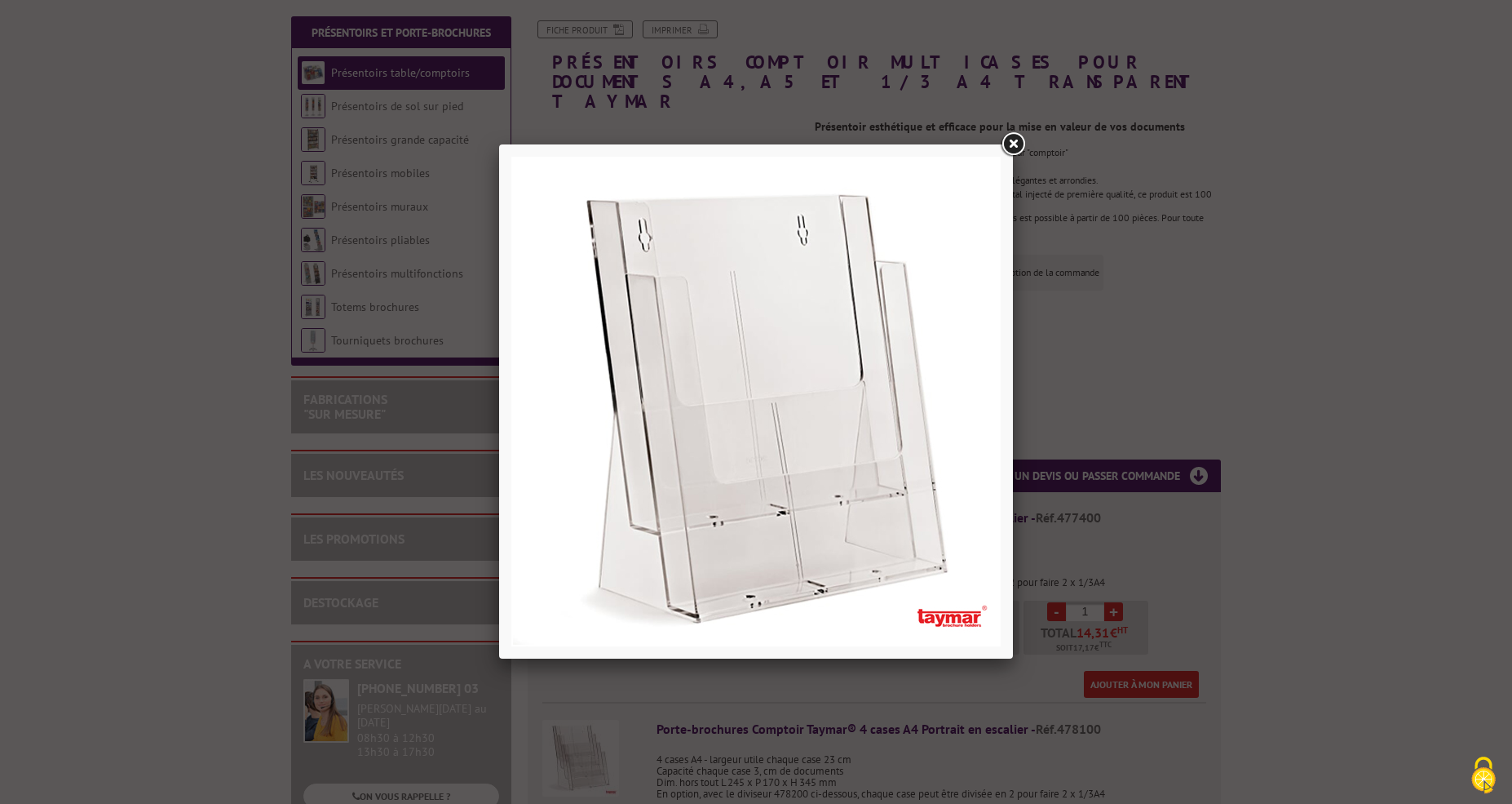
click at [1015, 145] on link at bounding box center [1013, 144] width 29 height 29
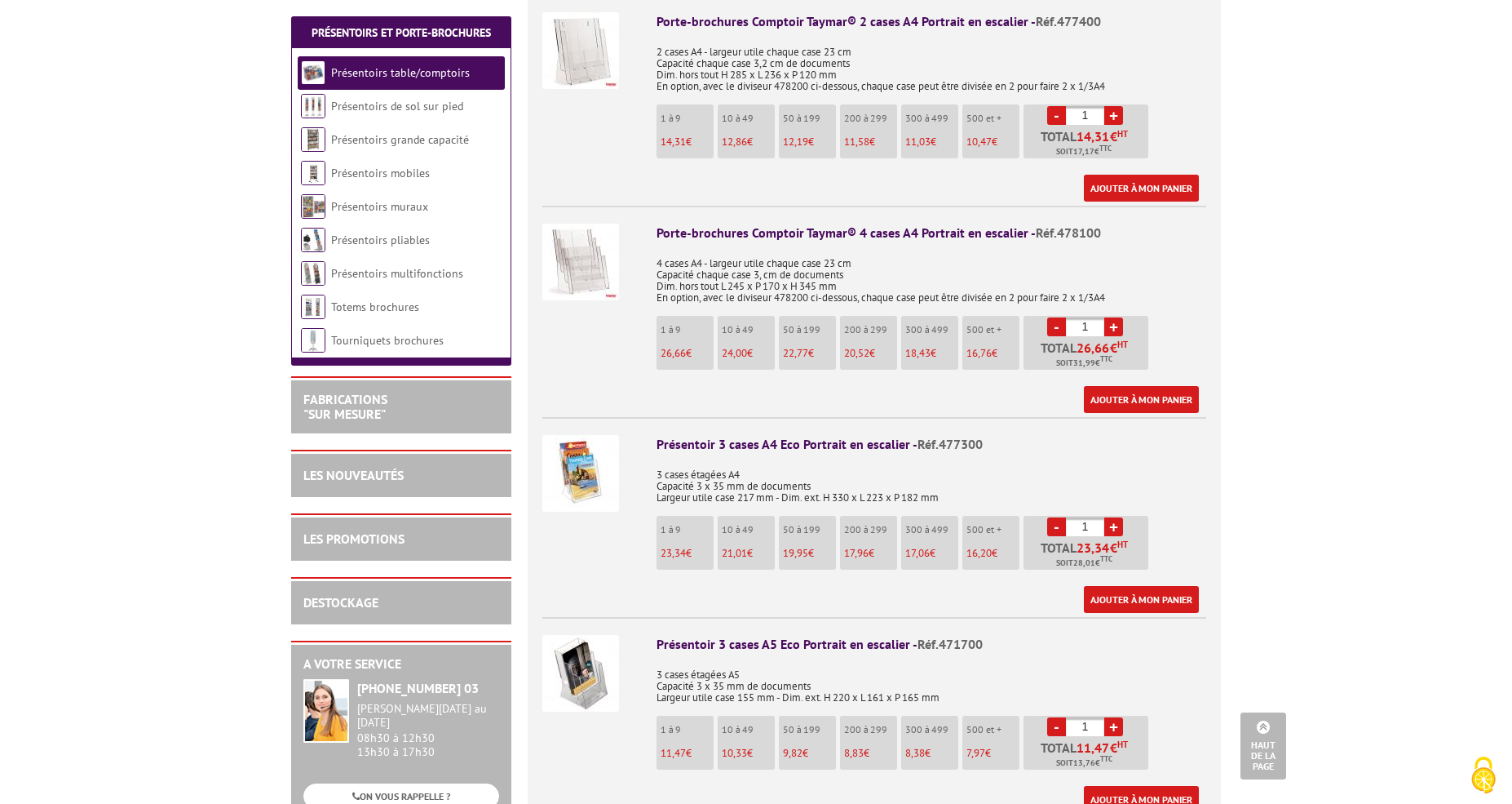
scroll to position [750, 0]
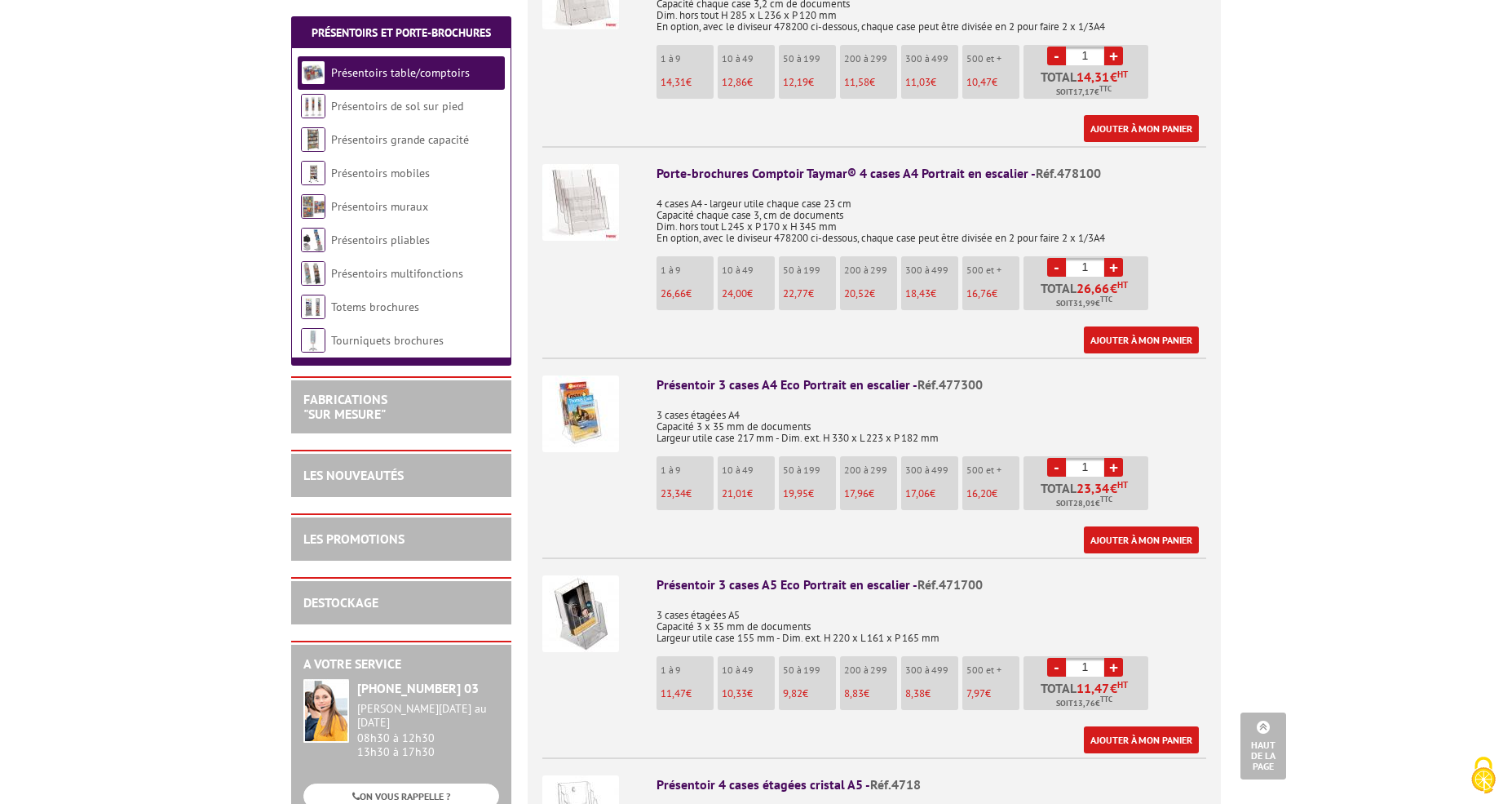
click at [568, 389] on img at bounding box center [580, 413] width 76 height 76
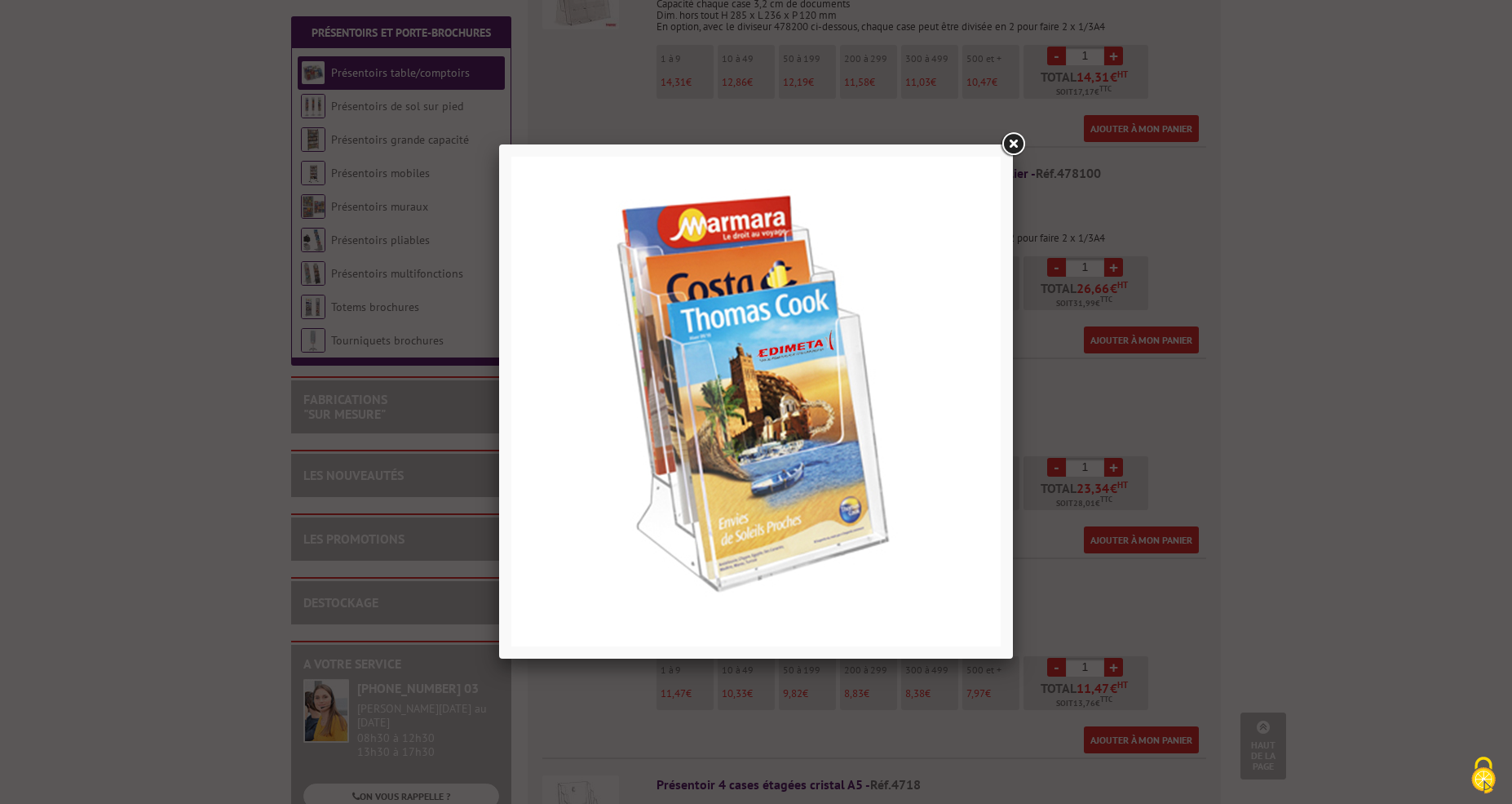
click at [1013, 144] on link at bounding box center [1013, 144] width 29 height 29
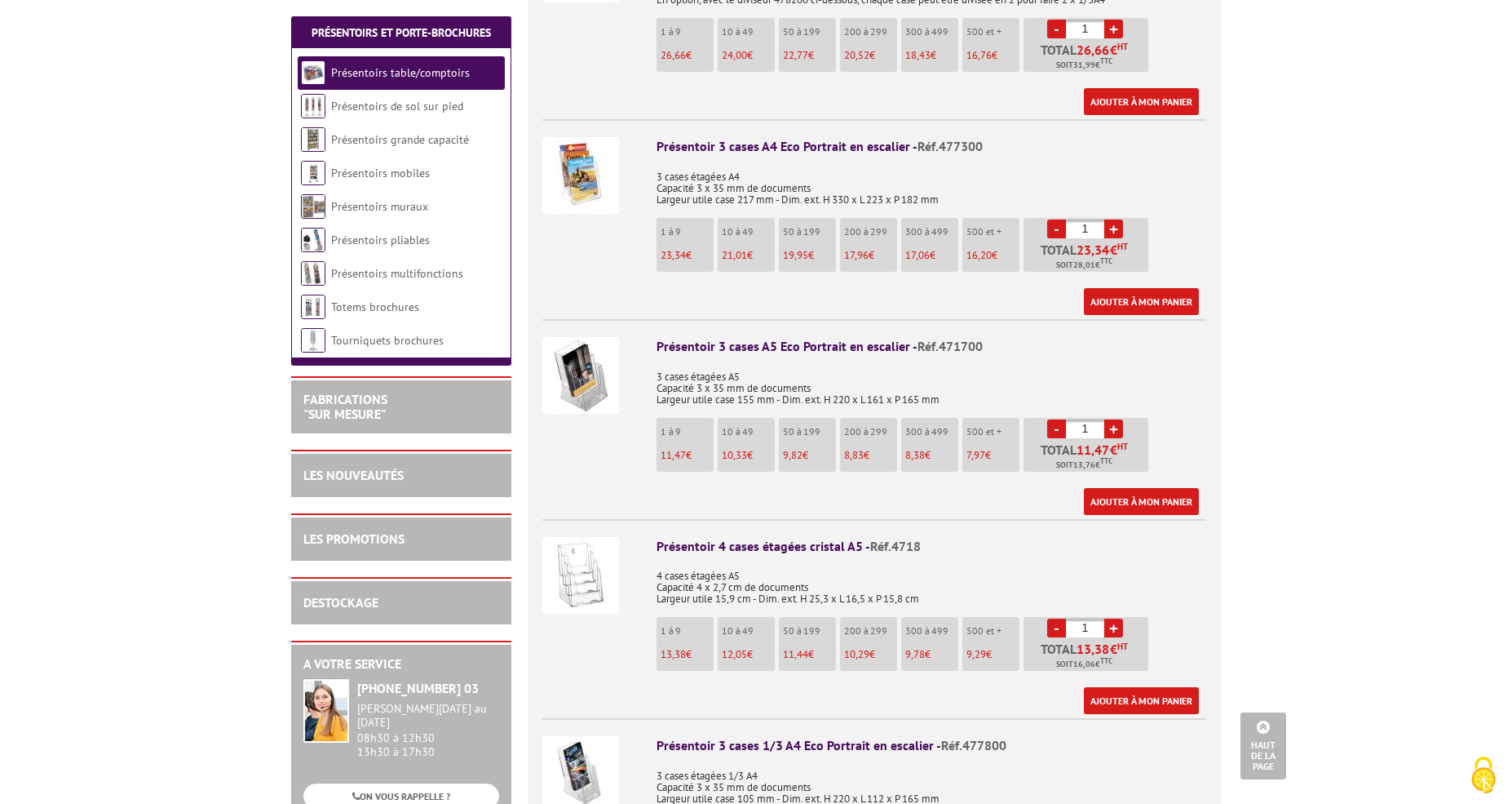
scroll to position [1134, 0]
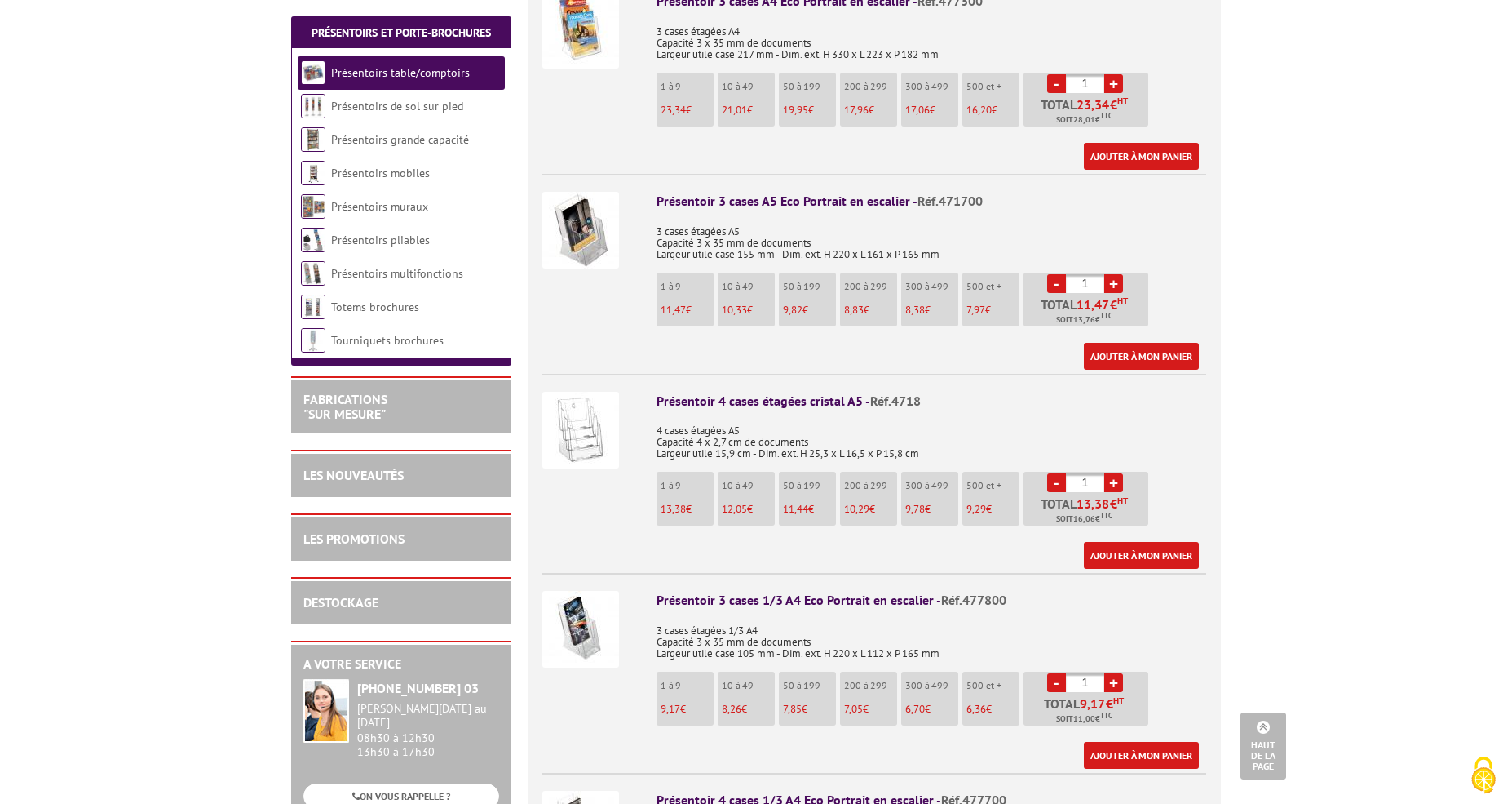
click at [583, 230] on img at bounding box center [580, 229] width 76 height 76
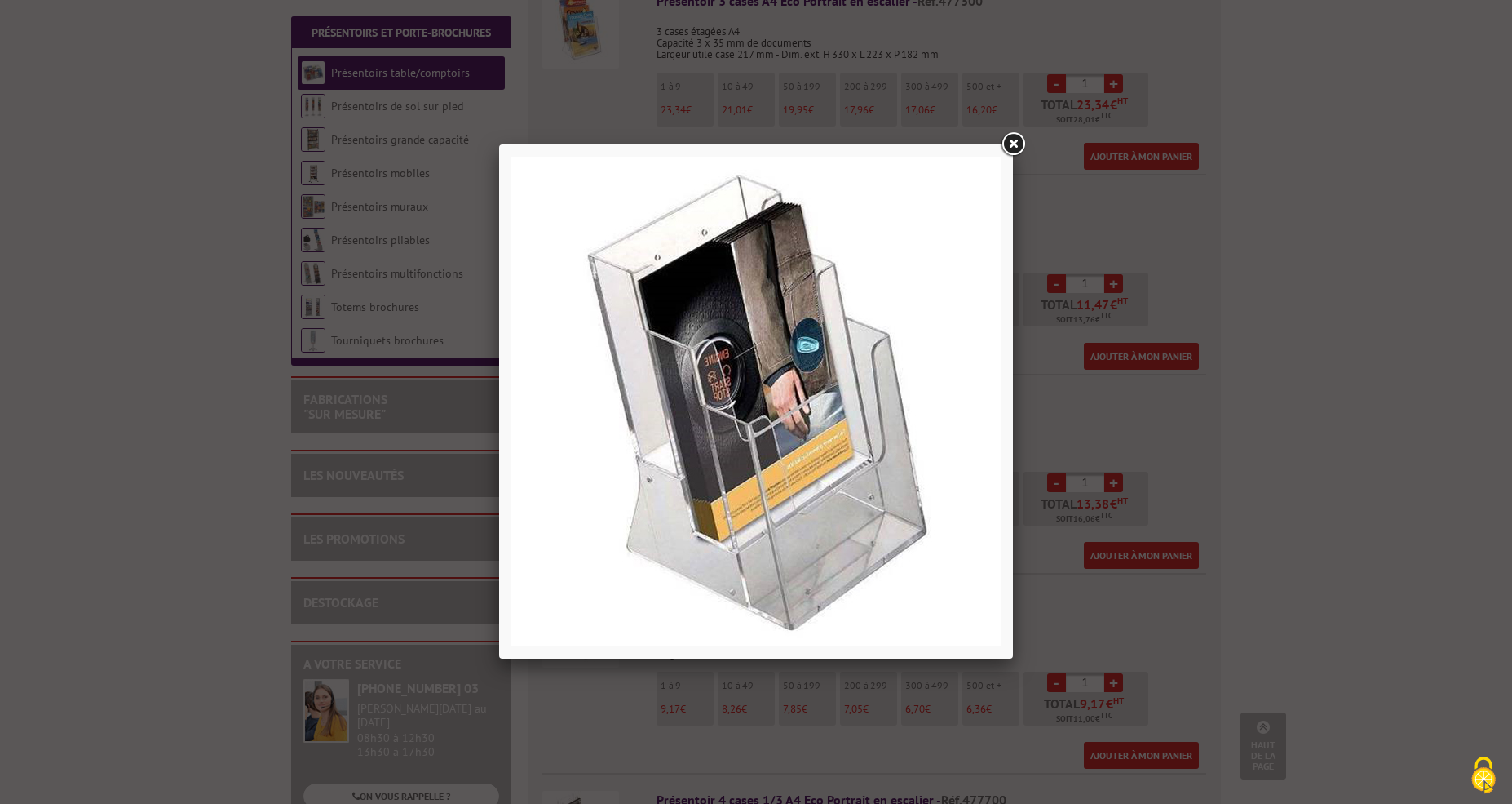
click at [1015, 149] on link at bounding box center [1013, 144] width 29 height 29
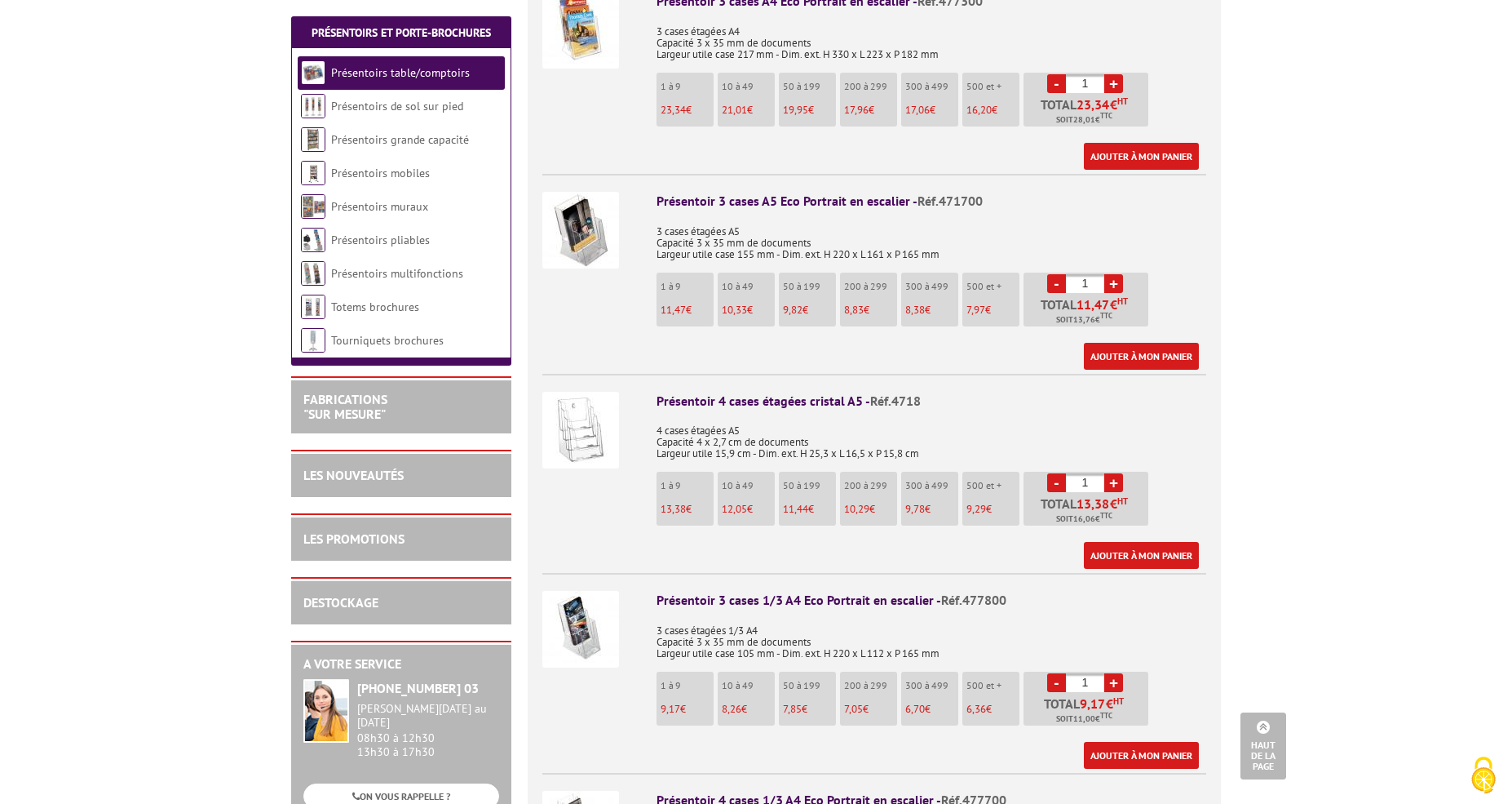
click at [564, 420] on img at bounding box center [580, 430] width 76 height 76
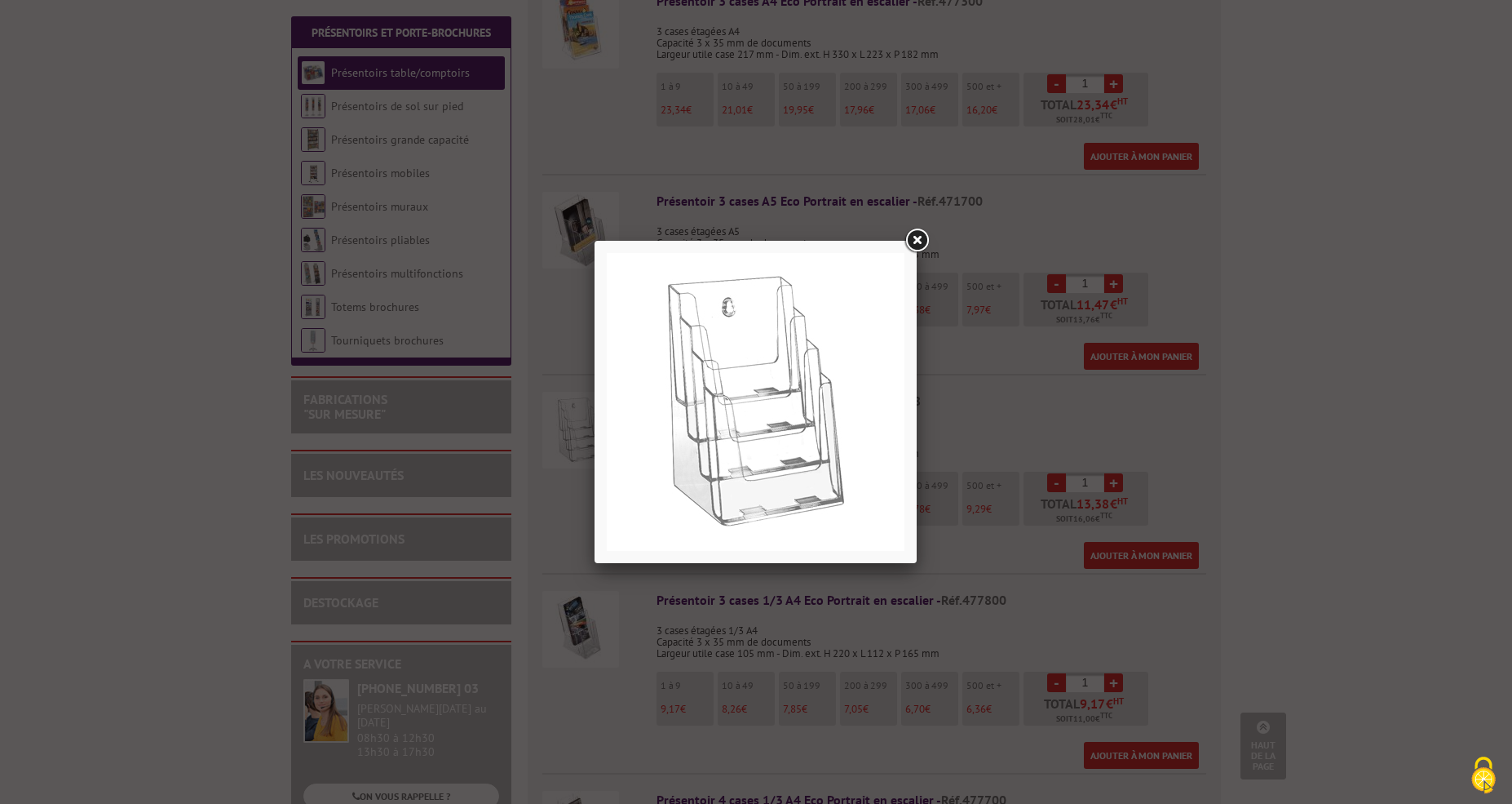
click at [915, 241] on link at bounding box center [917, 240] width 29 height 29
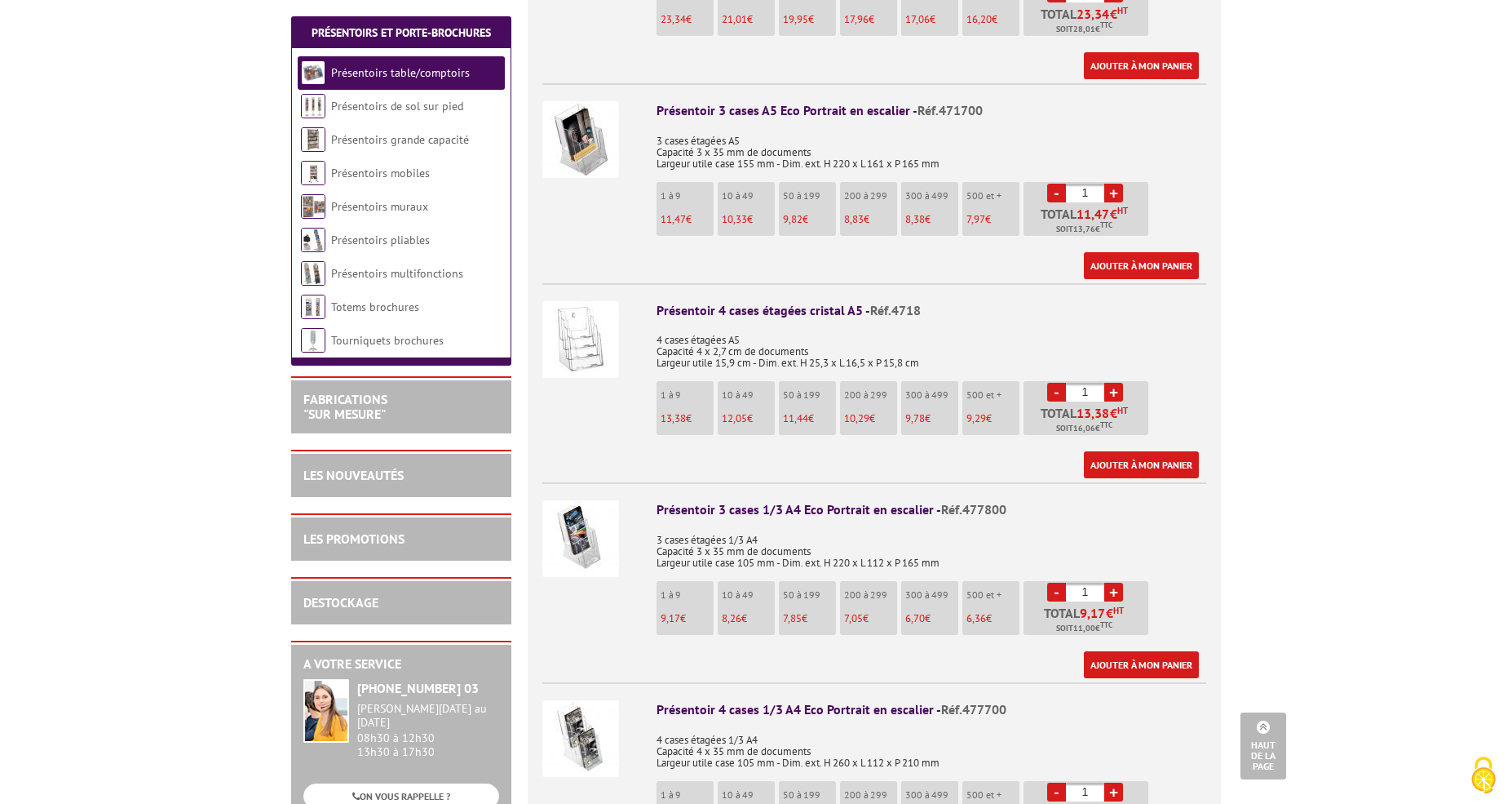
scroll to position [1133, 0]
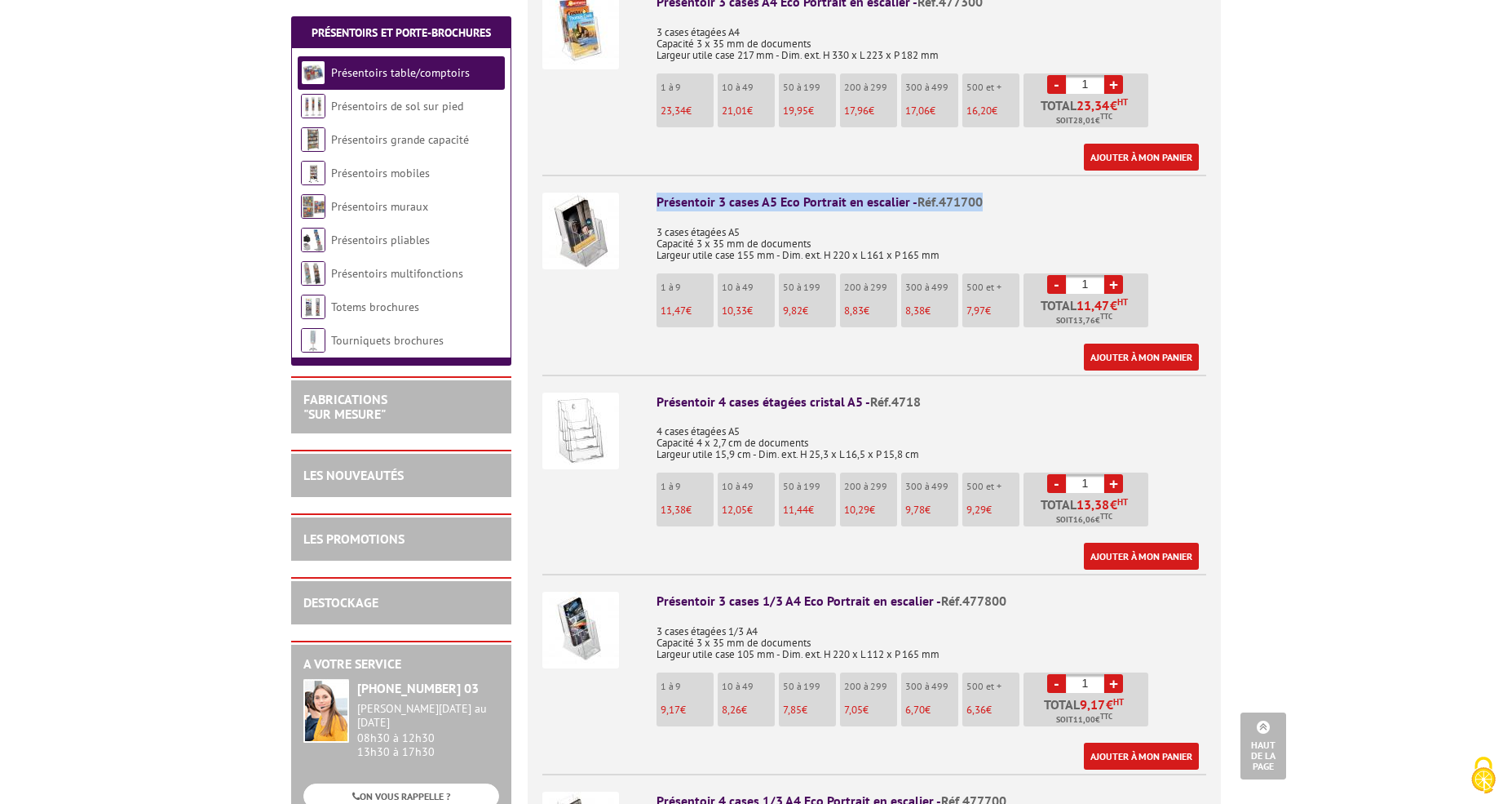
drag, startPoint x: 647, startPoint y: 183, endPoint x: 979, endPoint y: 179, distance: 332.0
click at [979, 179] on li "Présentoir 3 cases A5 Eco Portrait en escalier - Réf.471700 3 cases étagées A5 …" at bounding box center [874, 272] width 664 height 196
copy div "Présentoir 3 cases A5 Eco Portrait en escalier - Réf.471700"
